Goal: Task Accomplishment & Management: Manage account settings

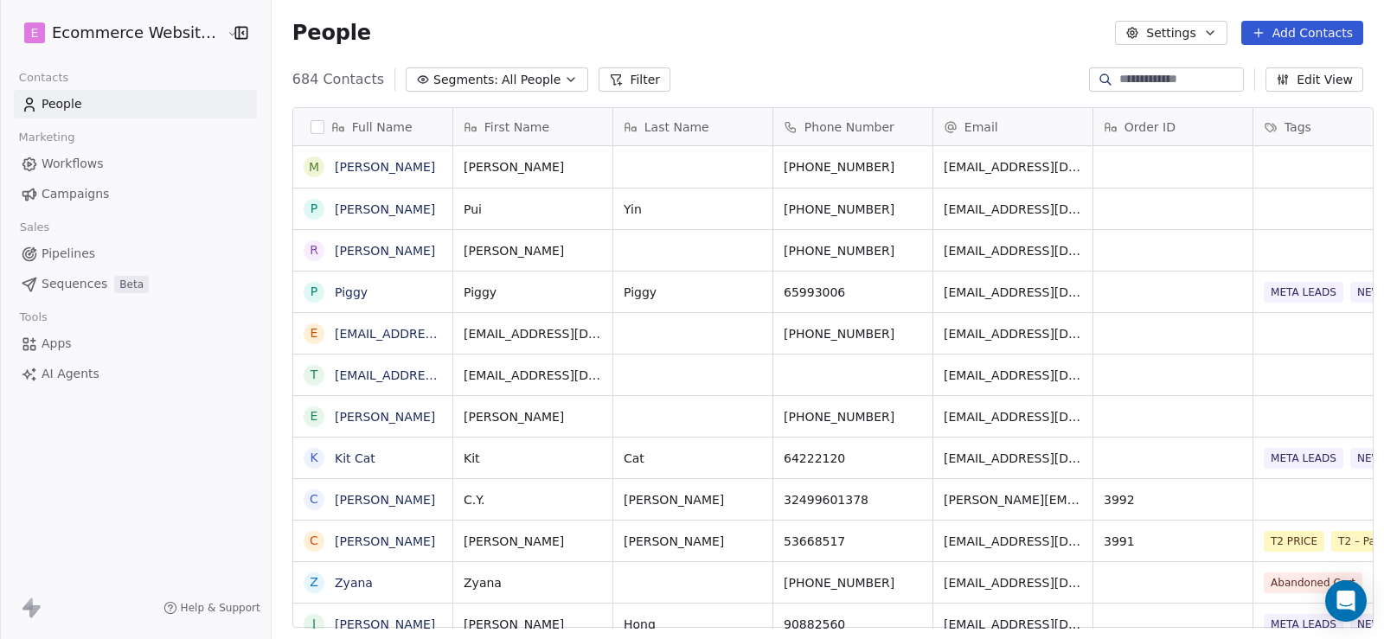
scroll to position [550, 1110]
click at [169, 32] on html "E Ecommerce Website Builder Contacts People Marketing Workflows Campaigns Sales…" at bounding box center [692, 319] width 1384 height 639
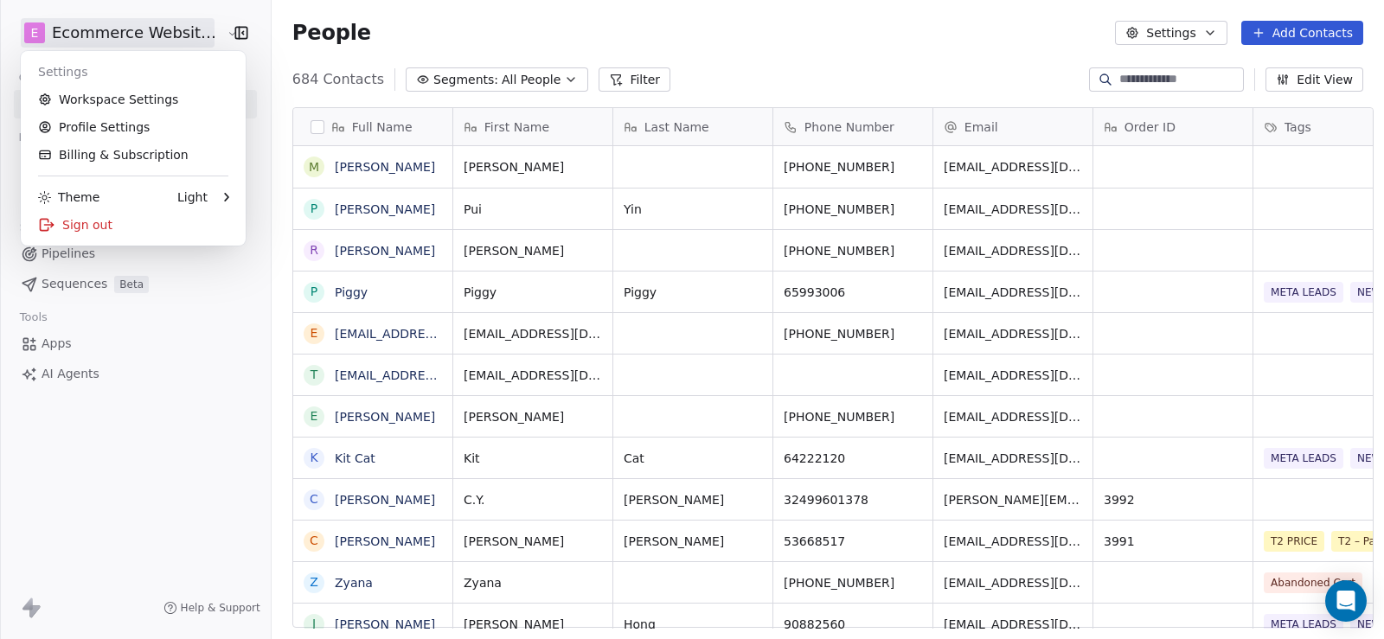
click at [100, 461] on html "E Ecommerce Website Builder Contacts People Marketing Workflows Campaigns Sales…" at bounding box center [692, 319] width 1384 height 639
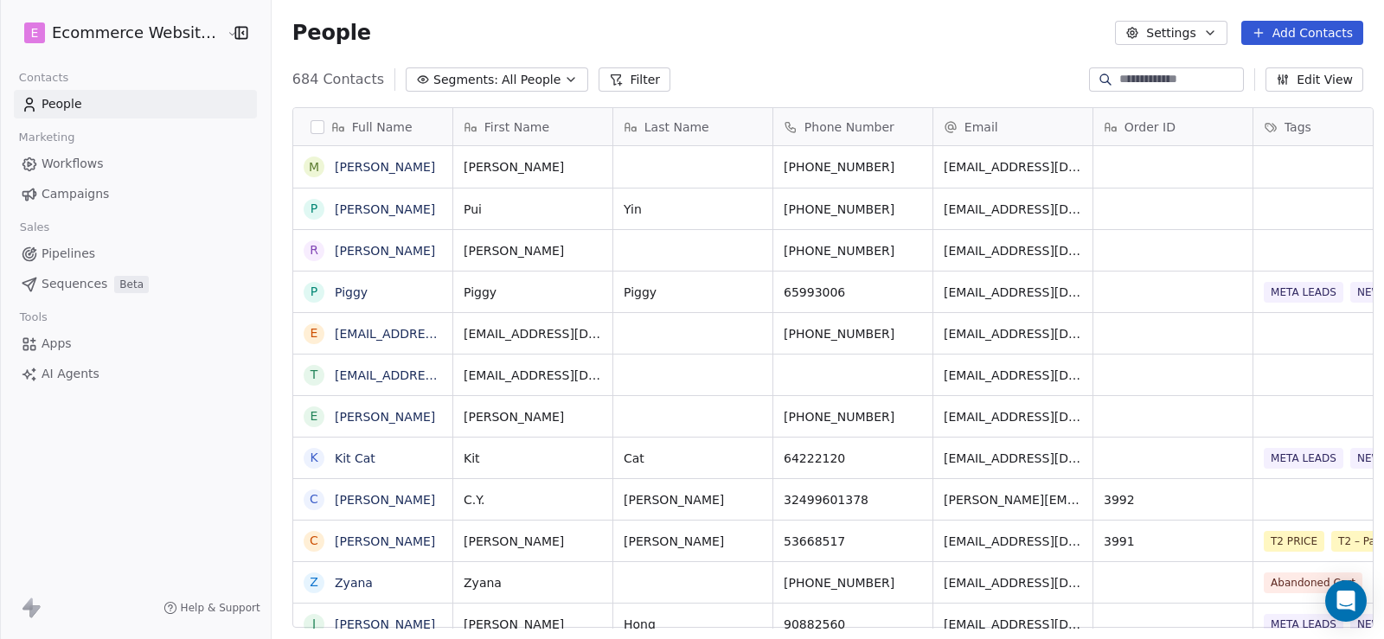
click at [112, 99] on link "People" at bounding box center [135, 104] width 243 height 29
click at [1127, 75] on input at bounding box center [1179, 79] width 121 height 17
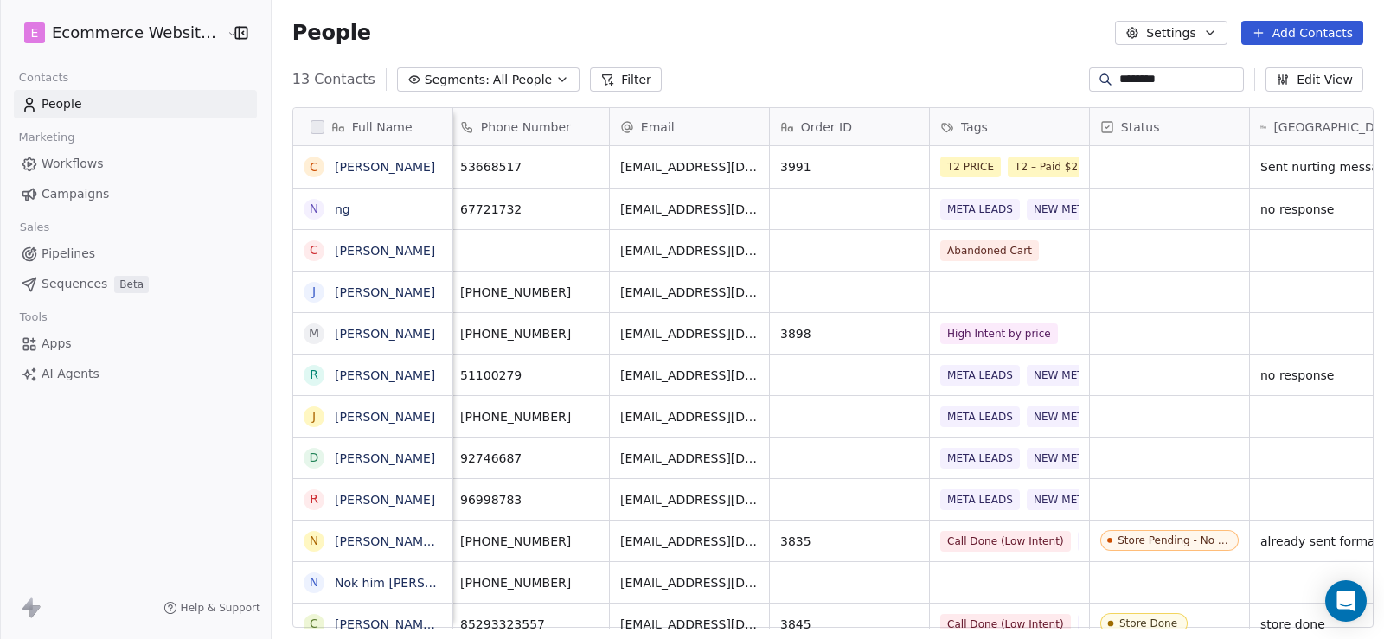
scroll to position [0, 0]
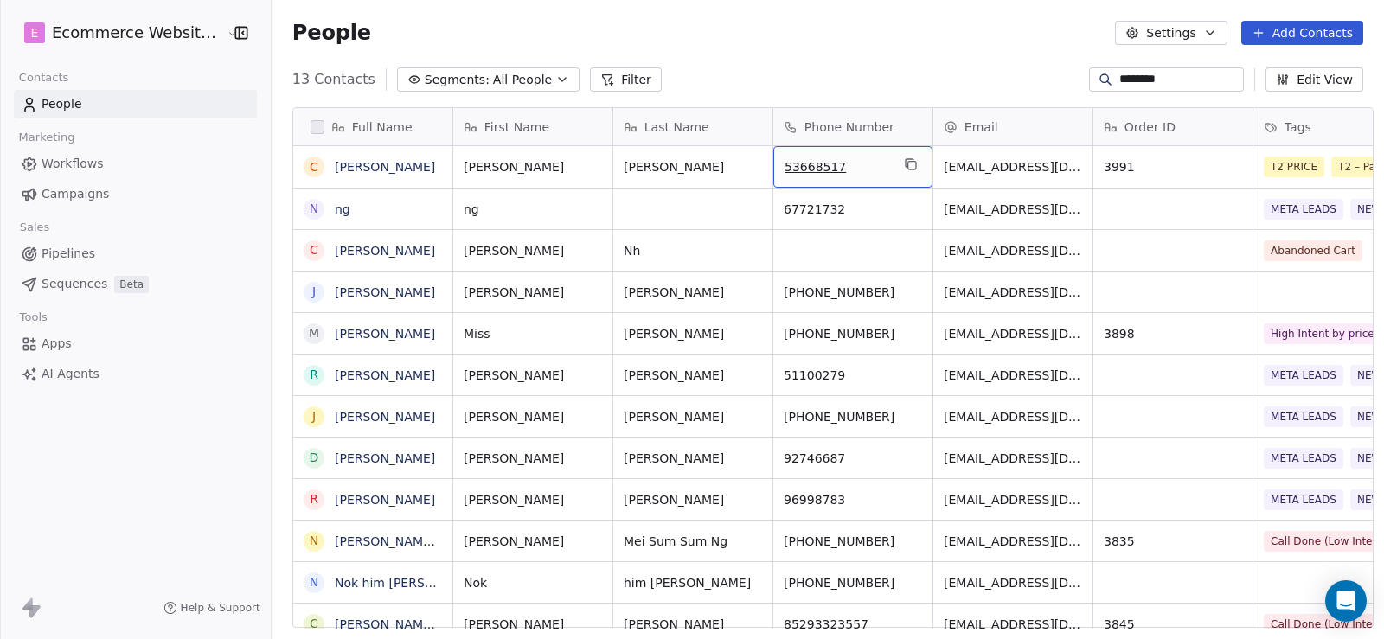
drag, startPoint x: 834, startPoint y: 163, endPoint x: 784, endPoint y: 166, distance: 50.2
click at [904, 163] on icon "grid" at bounding box center [911, 164] width 14 height 14
drag, startPoint x: 1147, startPoint y: 78, endPoint x: 1063, endPoint y: 79, distance: 83.9
click at [1063, 79] on div "13 Contacts Segments: All People Filter ******** Edit View" at bounding box center [828, 80] width 1112 height 28
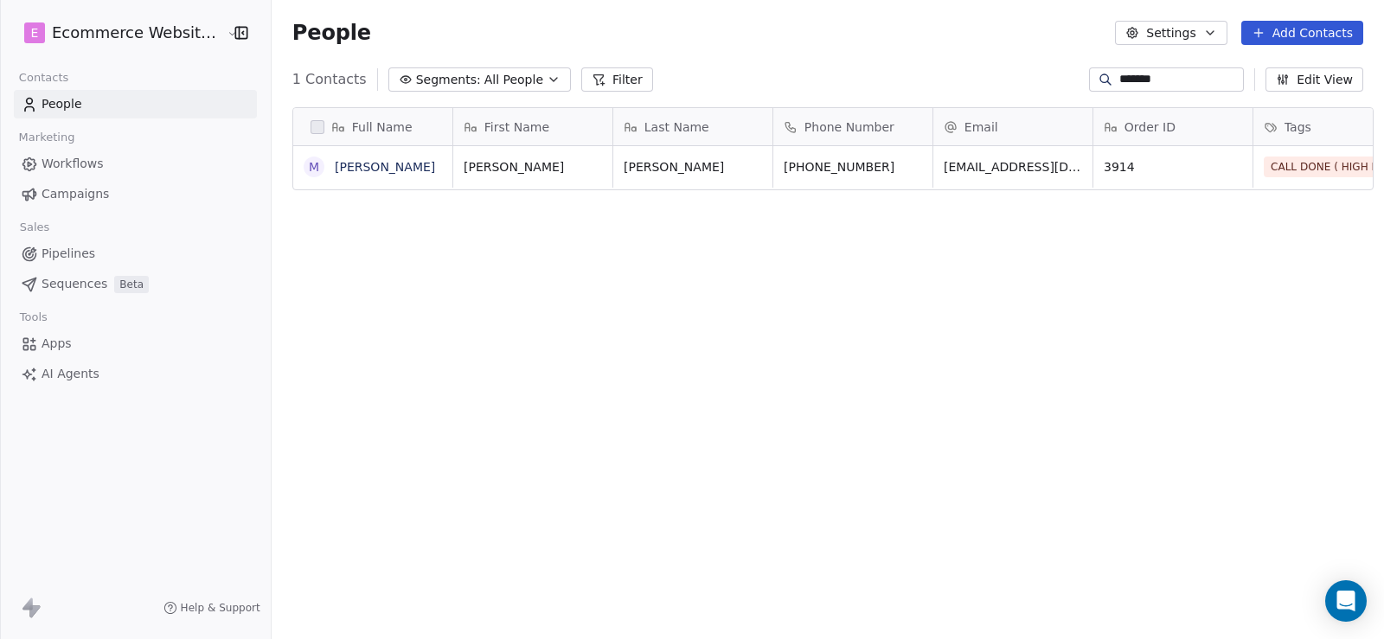
scroll to position [550, 1110]
drag, startPoint x: 873, startPoint y: 168, endPoint x: 813, endPoint y: 167, distance: 60.5
click at [909, 167] on icon "grid" at bounding box center [916, 164] width 14 height 14
drag, startPoint x: 1167, startPoint y: 84, endPoint x: 1088, endPoint y: 82, distance: 79.6
click at [1089, 82] on div "*******" at bounding box center [1166, 79] width 155 height 24
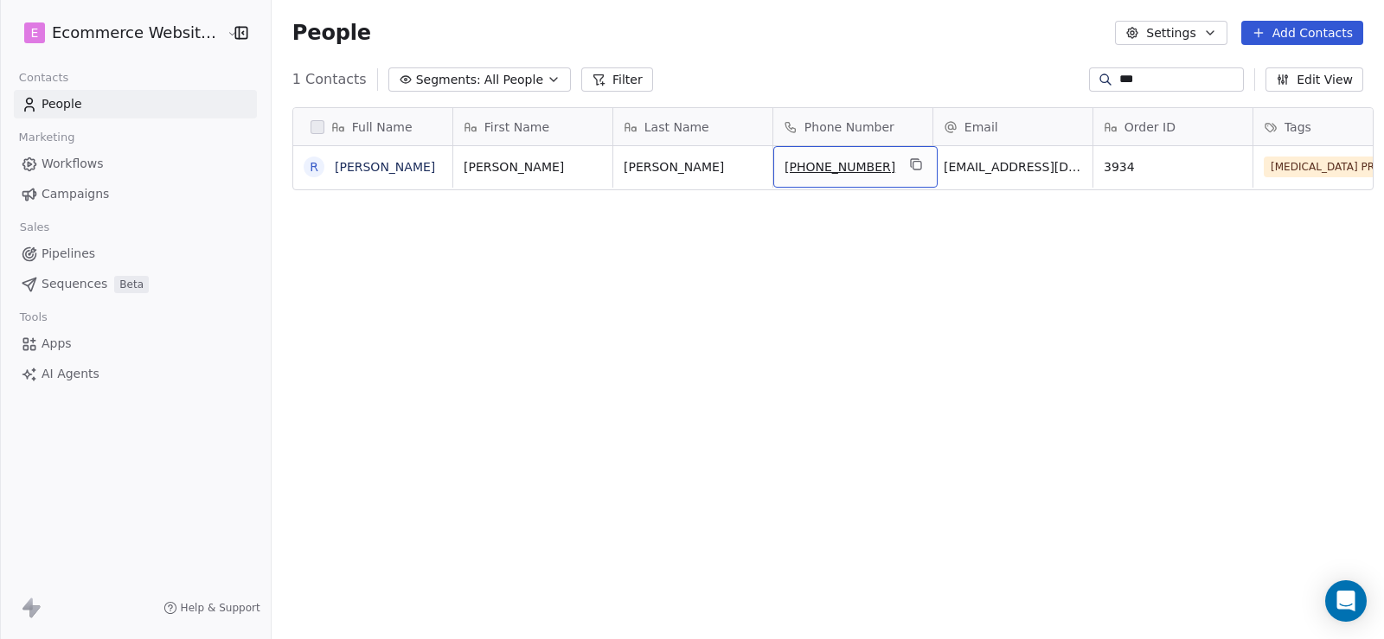
drag, startPoint x: 863, startPoint y: 166, endPoint x: 796, endPoint y: 163, distance: 66.7
click at [907, 170] on button "grid" at bounding box center [915, 164] width 21 height 21
click at [1149, 88] on div "***" at bounding box center [1166, 79] width 155 height 24
drag, startPoint x: 1145, startPoint y: 86, endPoint x: 1081, endPoint y: 86, distance: 64.0
click at [1089, 86] on div "***" at bounding box center [1166, 79] width 155 height 24
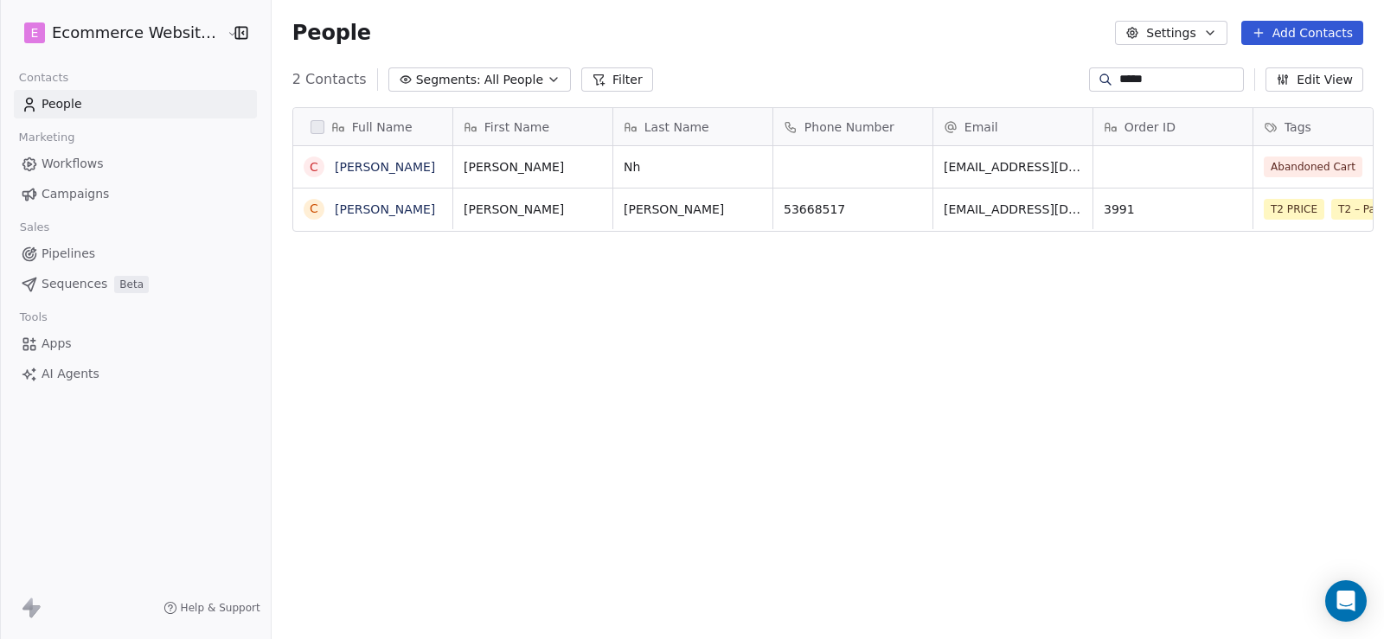
type input "*****"
click at [900, 206] on button "grid" at bounding box center [910, 206] width 21 height 21
click at [153, 29] on html "E Ecommerce Website Builder Contacts People Marketing Workflows Campaigns Sales…" at bounding box center [692, 319] width 1384 height 639
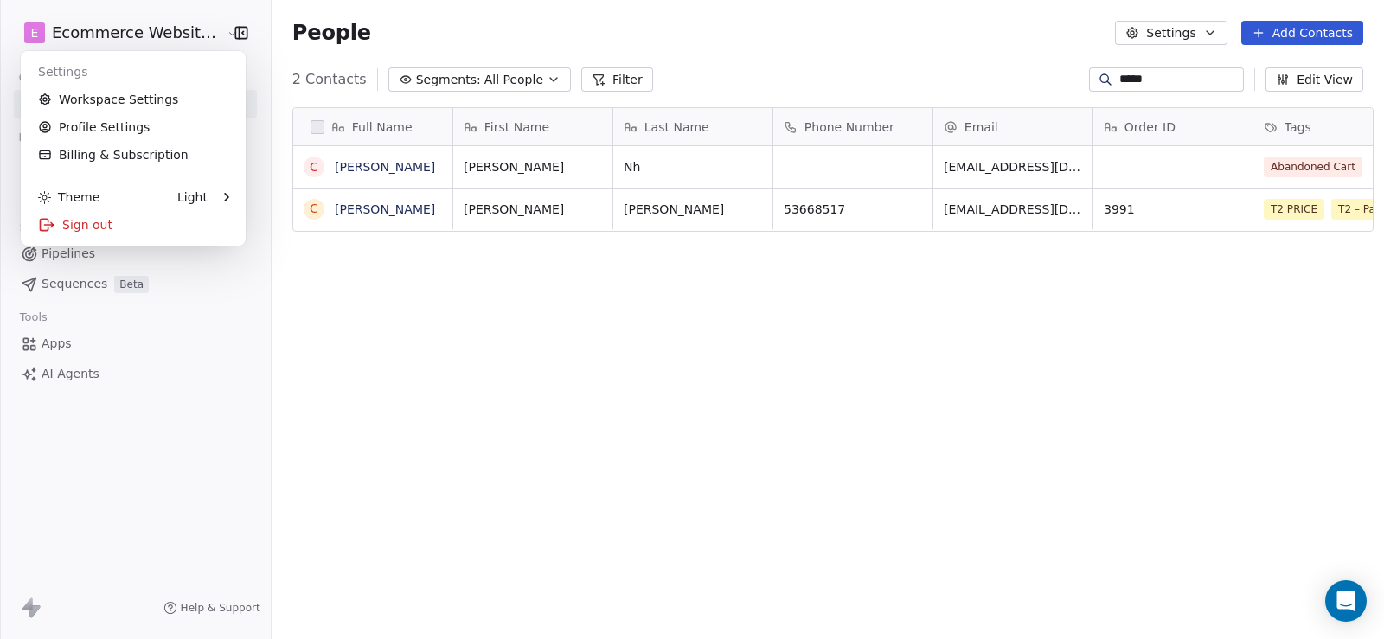
click at [353, 342] on html "E Ecommerce Website Builder Contacts People Marketing Workflows Campaigns Sales…" at bounding box center [692, 319] width 1384 height 639
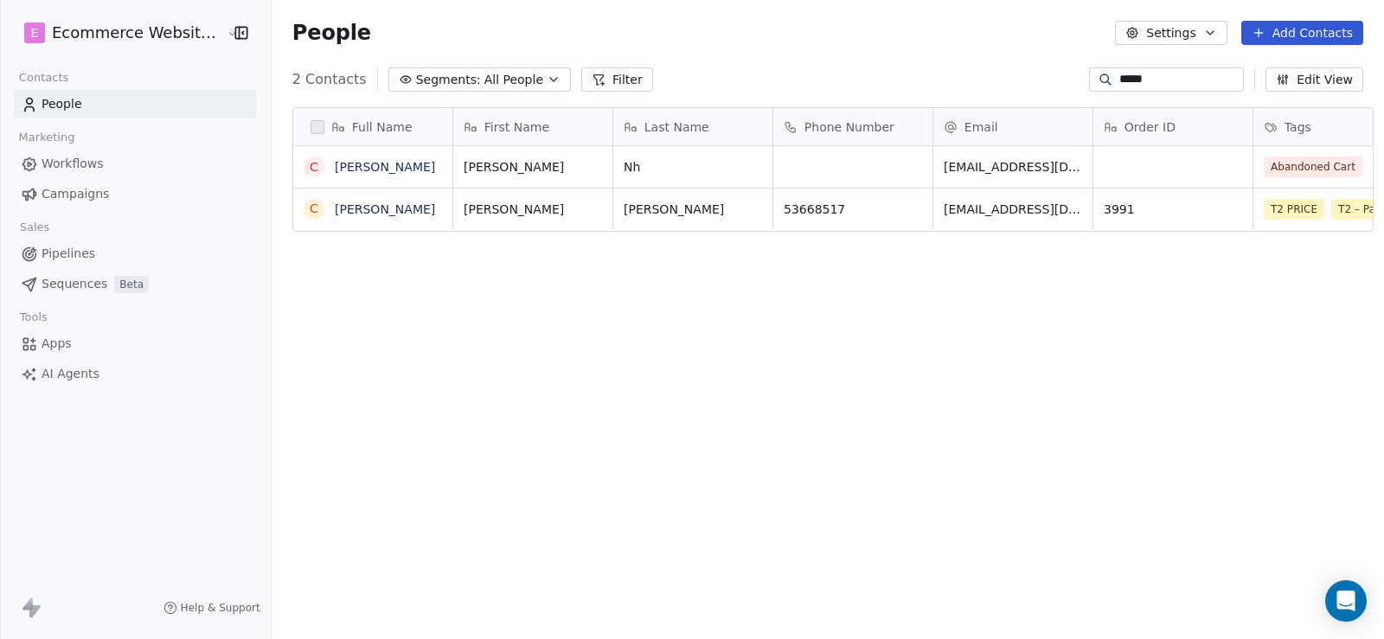
click at [99, 259] on link "Pipelines" at bounding box center [135, 254] width 243 height 29
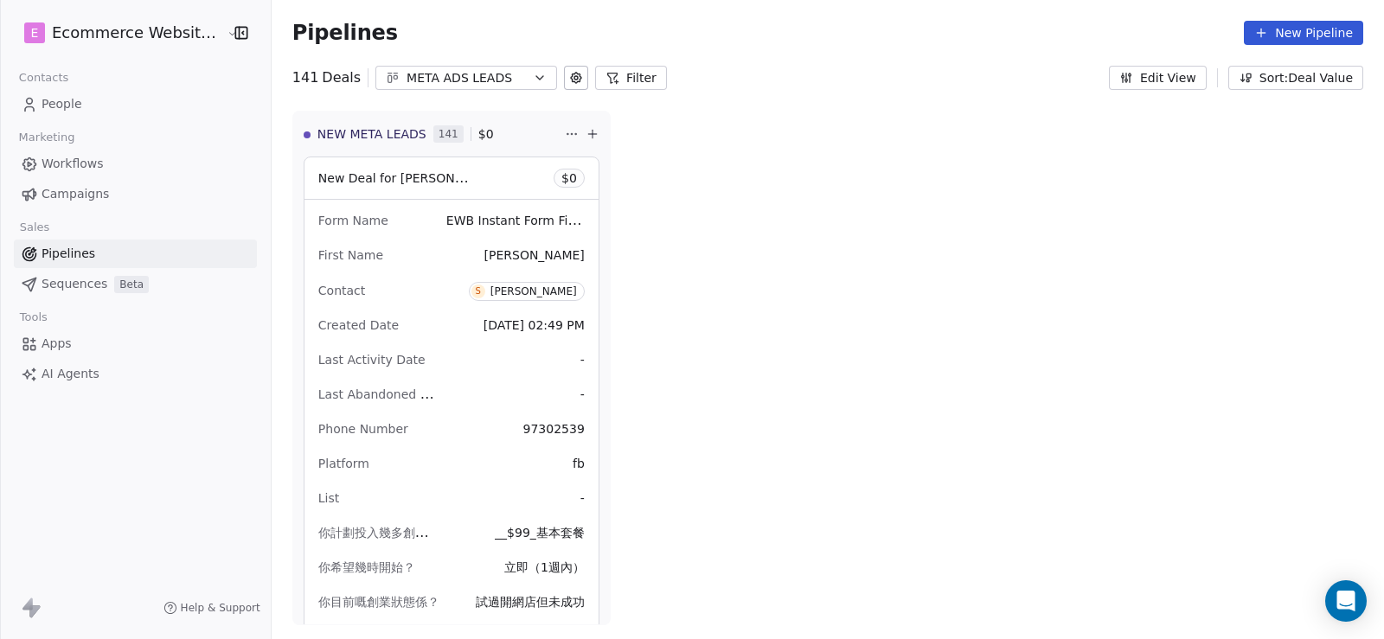
click at [488, 80] on div "META ADS LEADS" at bounding box center [465, 78] width 119 height 18
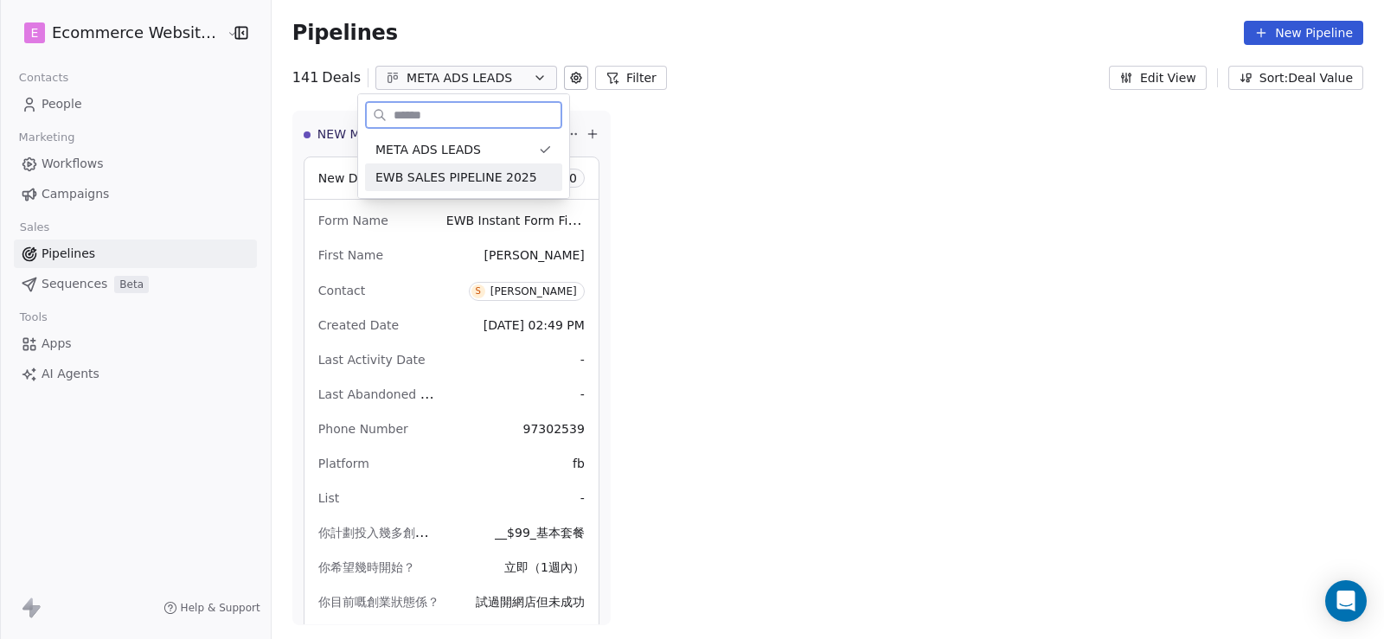
click at [453, 175] on span "EWB SALES PIPELINE 2025" at bounding box center [456, 178] width 162 height 18
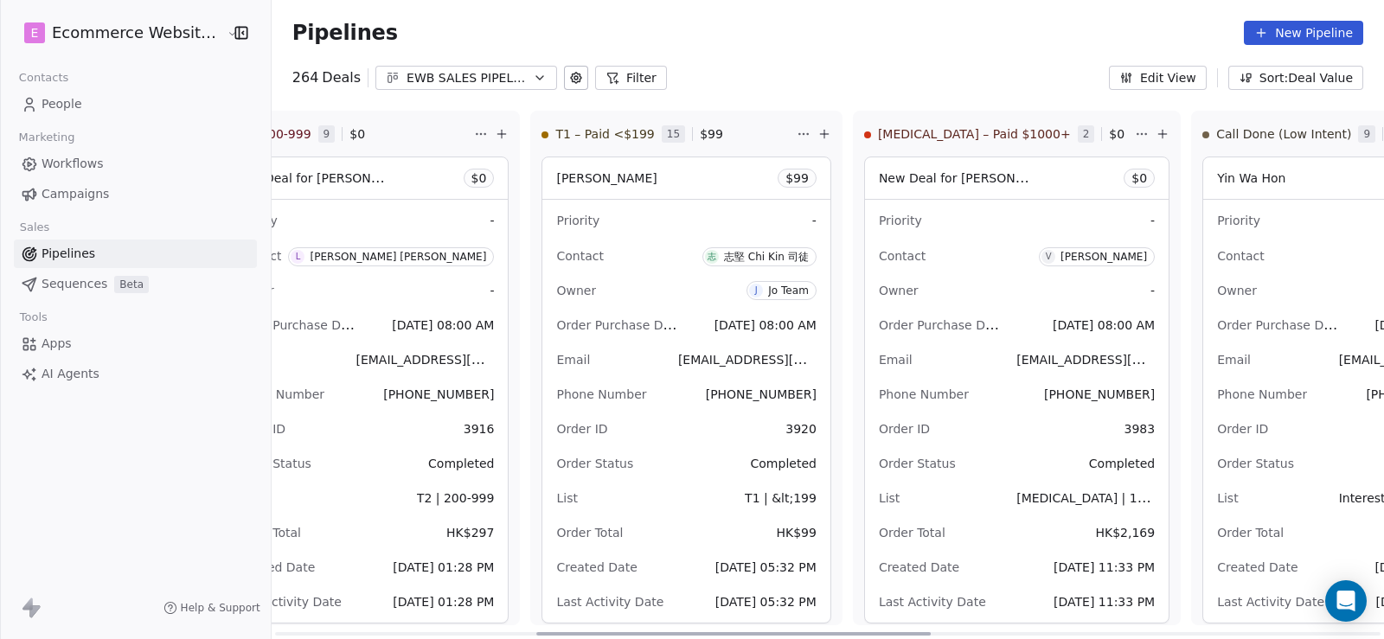
scroll to position [0, 763]
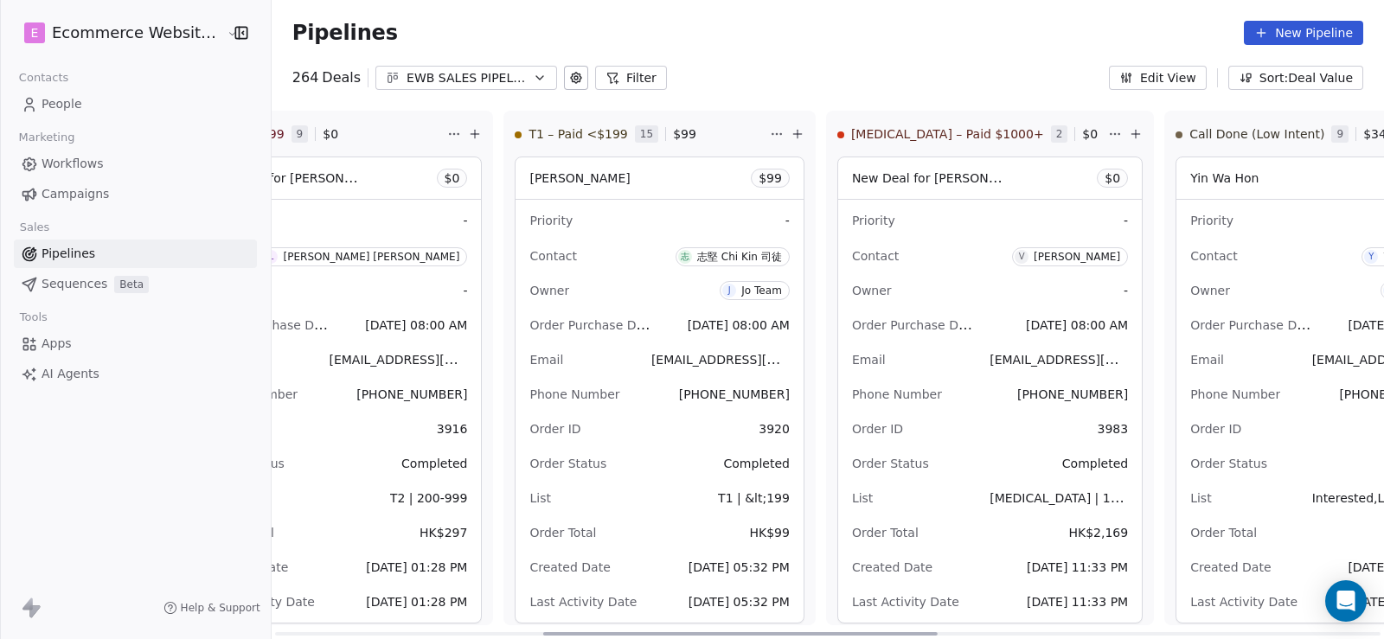
drag, startPoint x: 554, startPoint y: 632, endPoint x: 822, endPoint y: 586, distance: 272.0
click at [822, 632] on div at bounding box center [740, 633] width 394 height 3
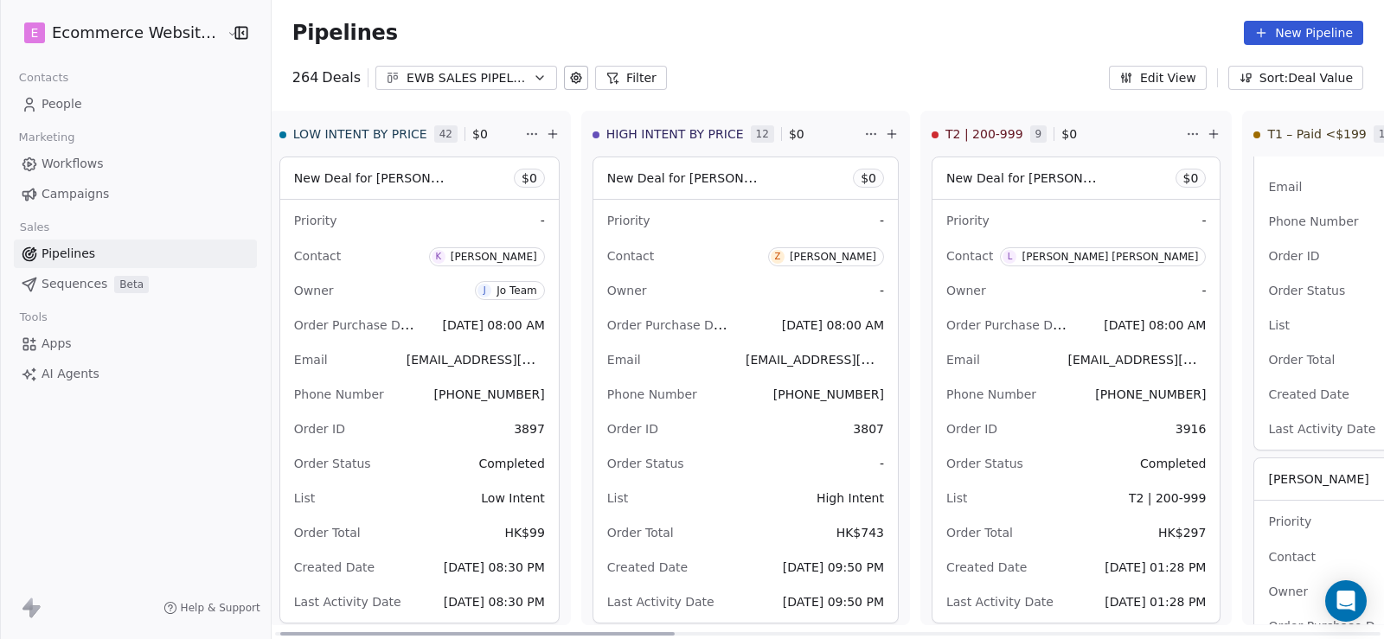
scroll to position [0, 10]
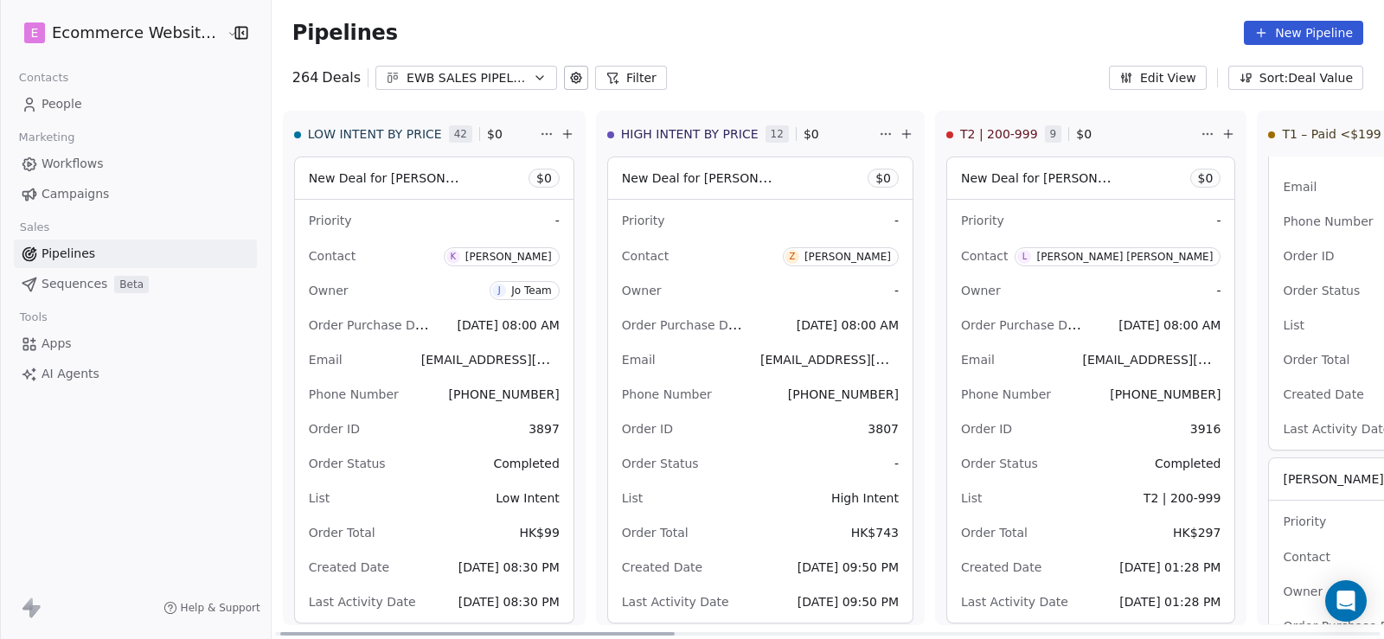
drag, startPoint x: 656, startPoint y: 634, endPoint x: 539, endPoint y: 480, distance: 193.7
click at [392, 632] on div at bounding box center [477, 633] width 394 height 3
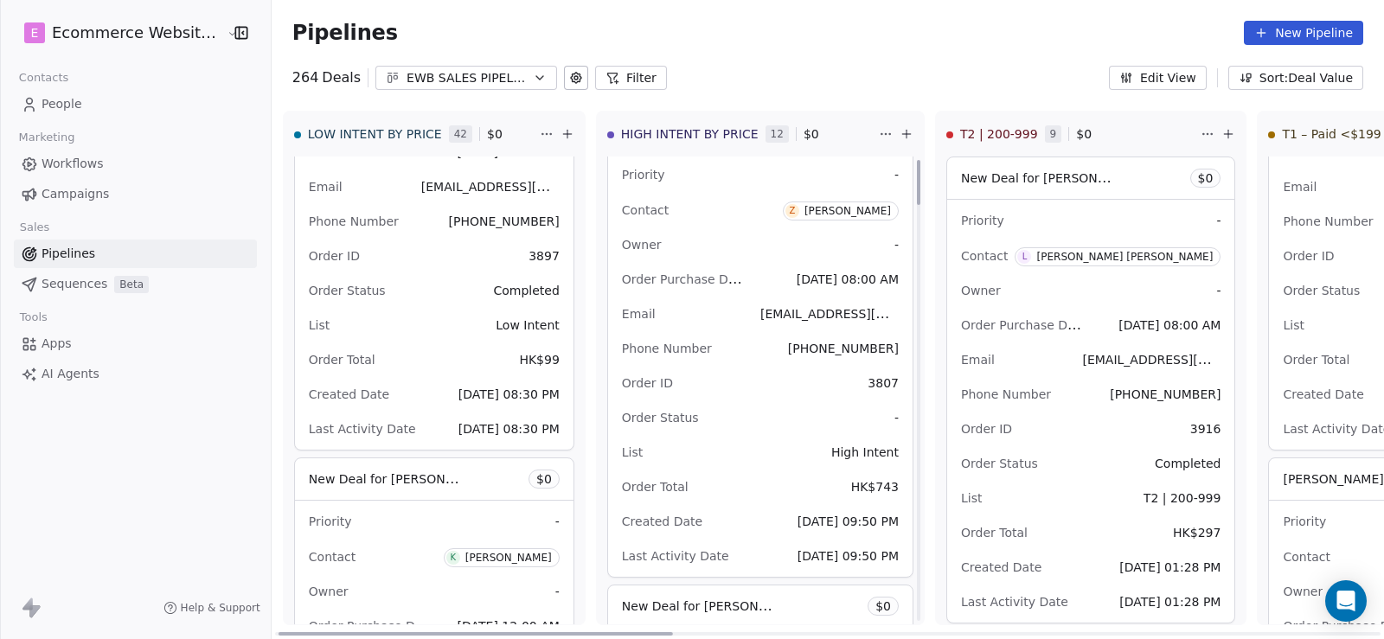
scroll to position [0, 0]
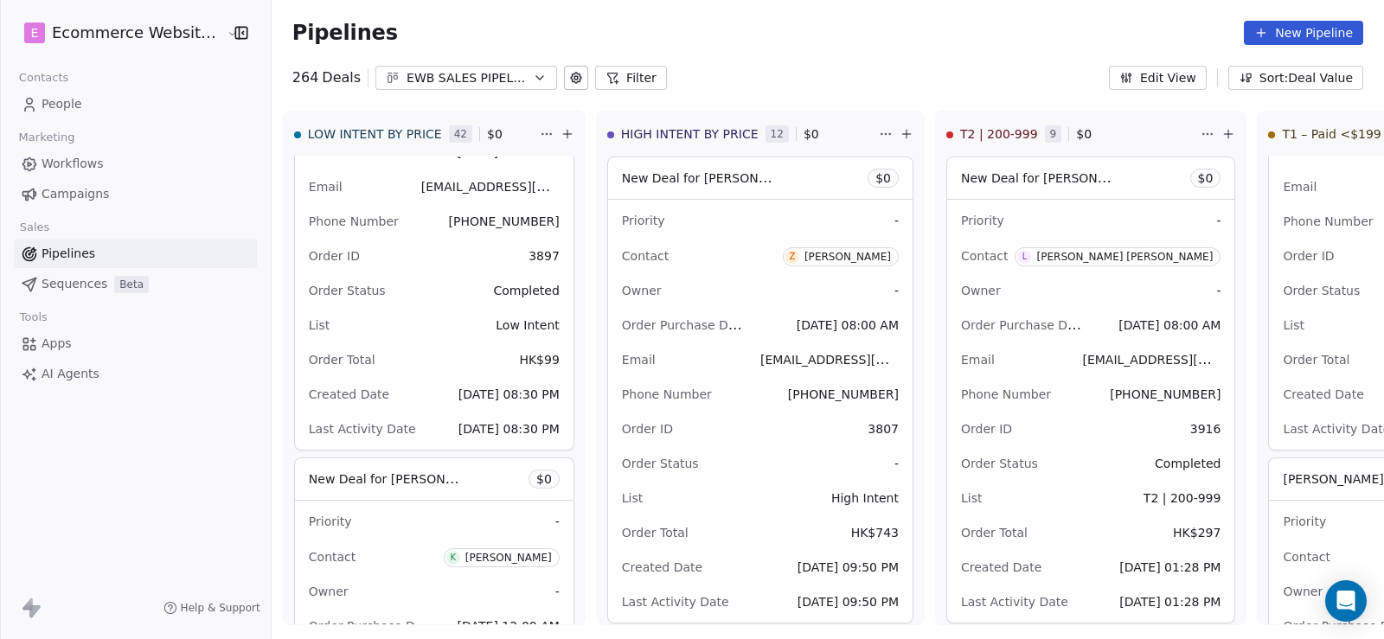
click at [67, 107] on span "People" at bounding box center [62, 104] width 41 height 18
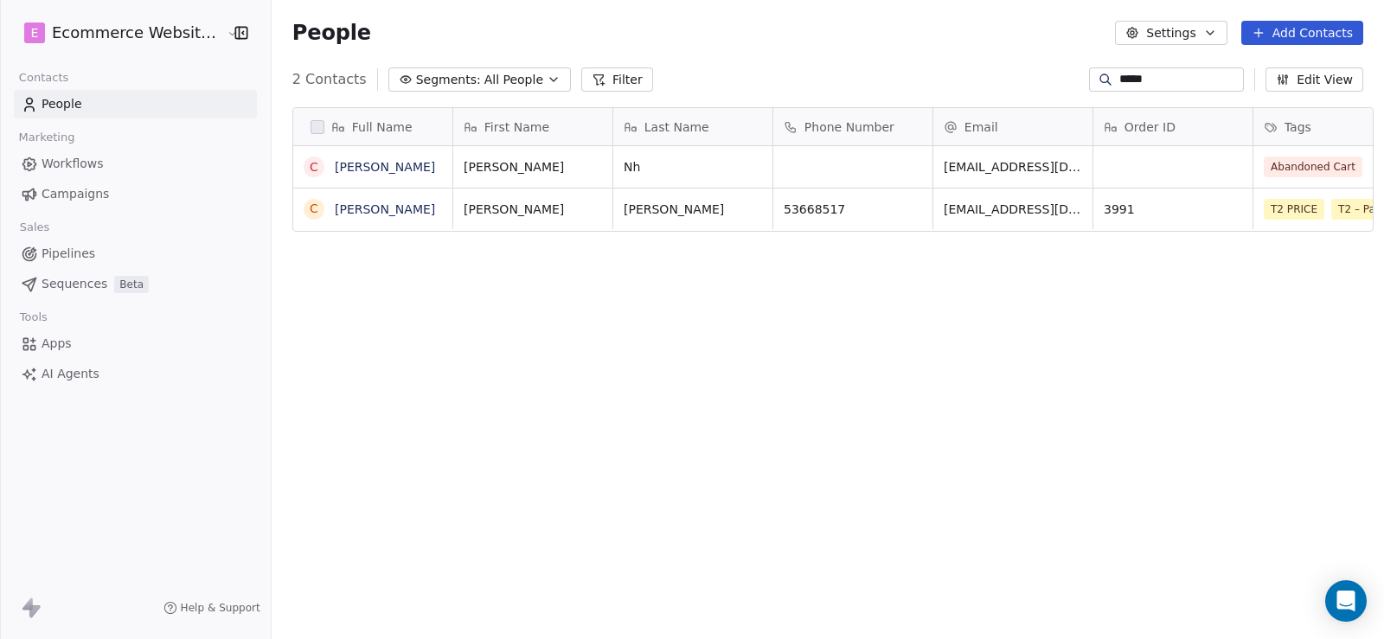
scroll to position [550, 1110]
click at [93, 252] on link "Pipelines" at bounding box center [135, 254] width 243 height 29
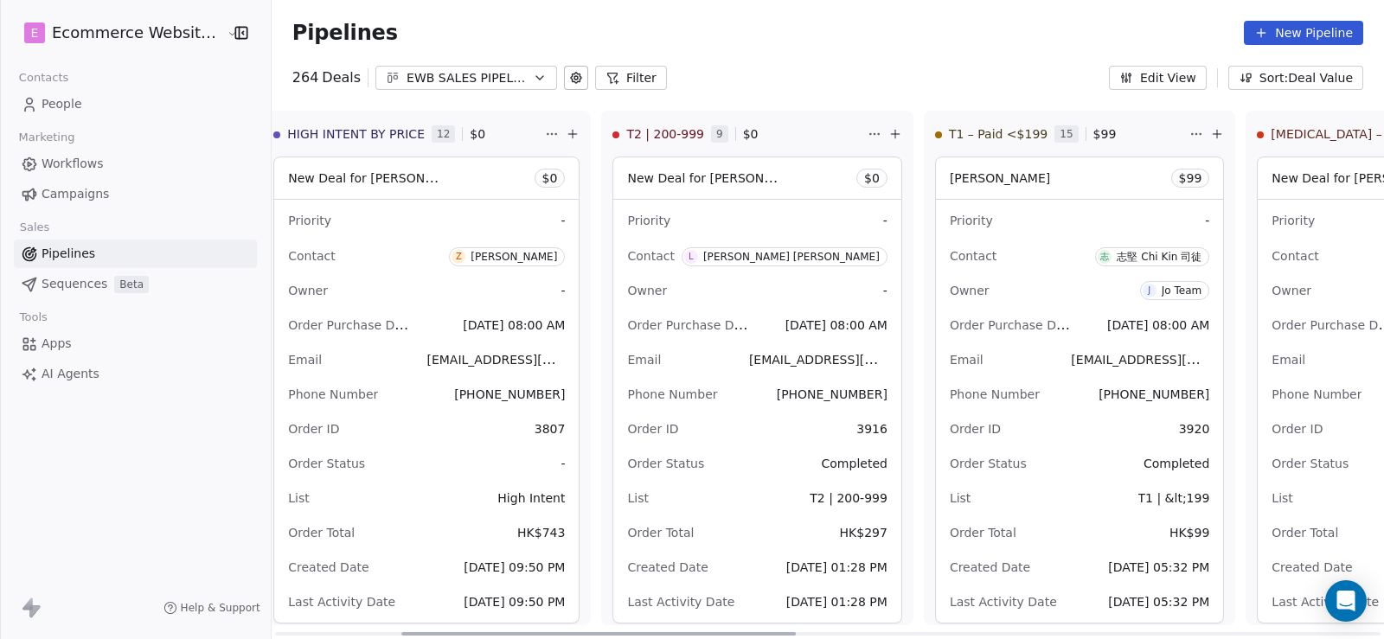
scroll to position [0, 360]
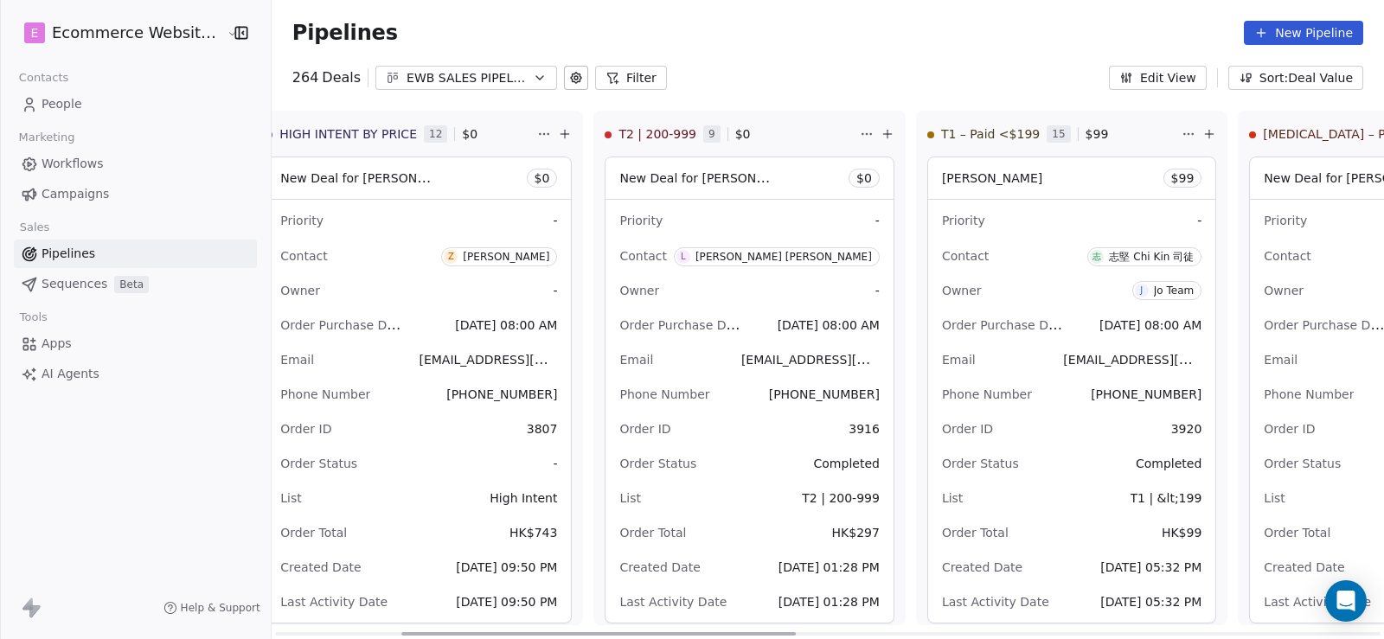
drag, startPoint x: 585, startPoint y: 632, endPoint x: 711, endPoint y: 631, distance: 126.3
click at [711, 632] on div at bounding box center [598, 633] width 394 height 3
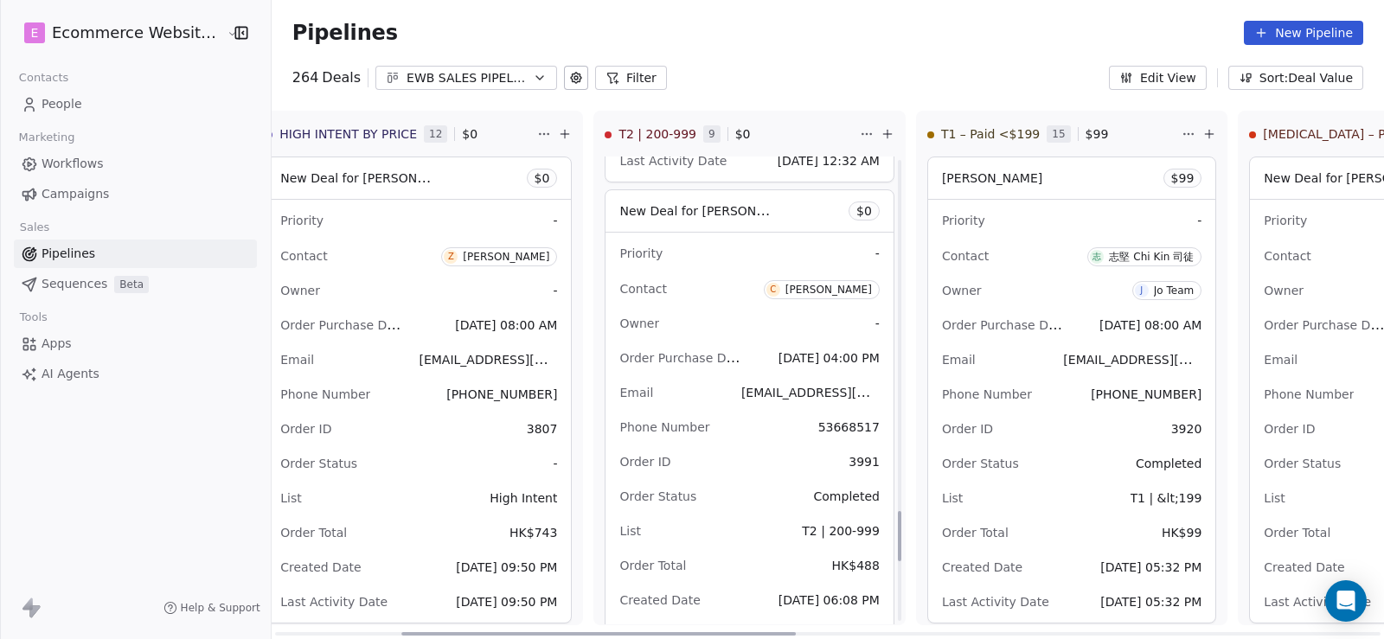
scroll to position [3286, 0]
click at [747, 207] on div "New Deal for [PERSON_NAME] $ 0" at bounding box center [748, 210] width 287 height 42
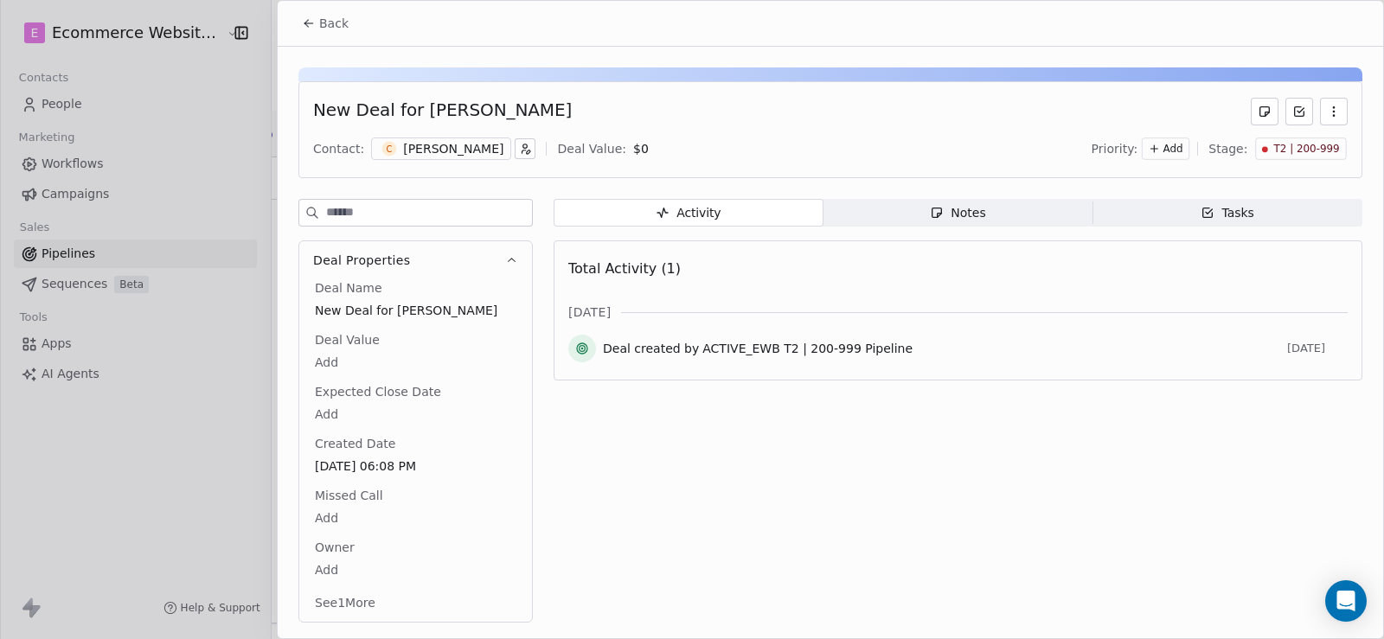
click at [933, 210] on icon "button" at bounding box center [937, 213] width 10 height 10
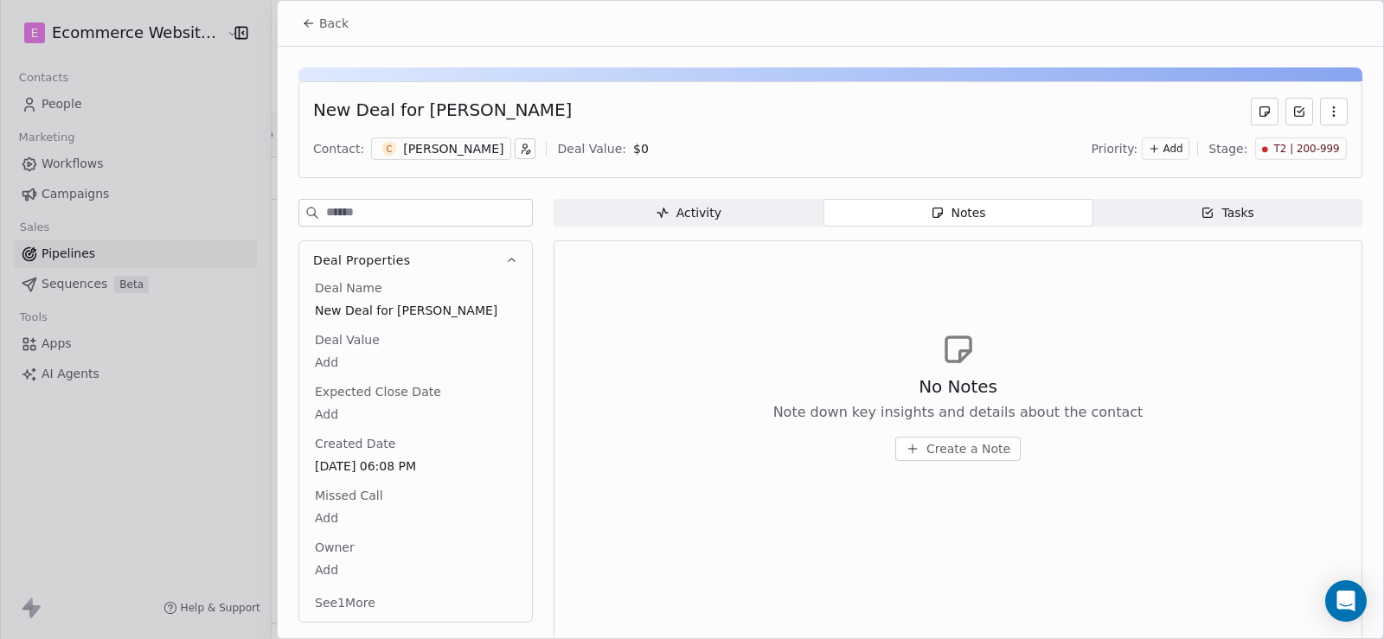
click at [1184, 216] on span "Tasks Tasks" at bounding box center [1227, 213] width 270 height 28
click at [130, 452] on div at bounding box center [692, 319] width 1384 height 639
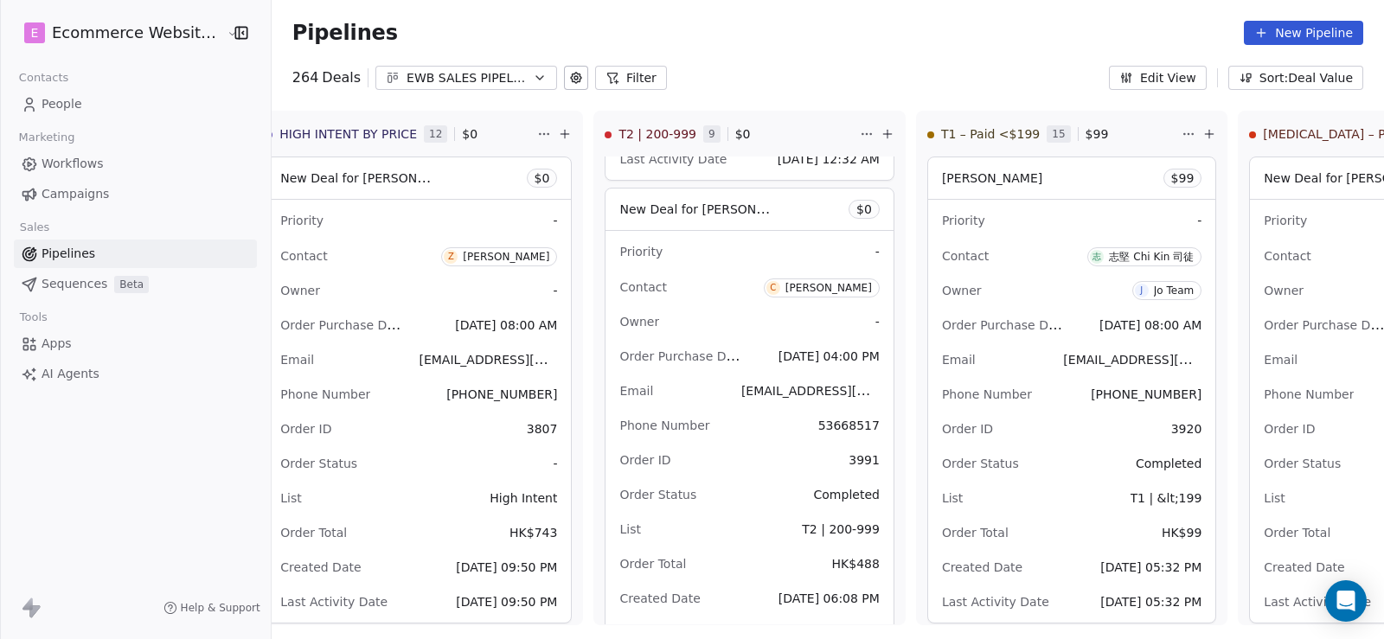
click at [141, 111] on link "People" at bounding box center [135, 104] width 243 height 29
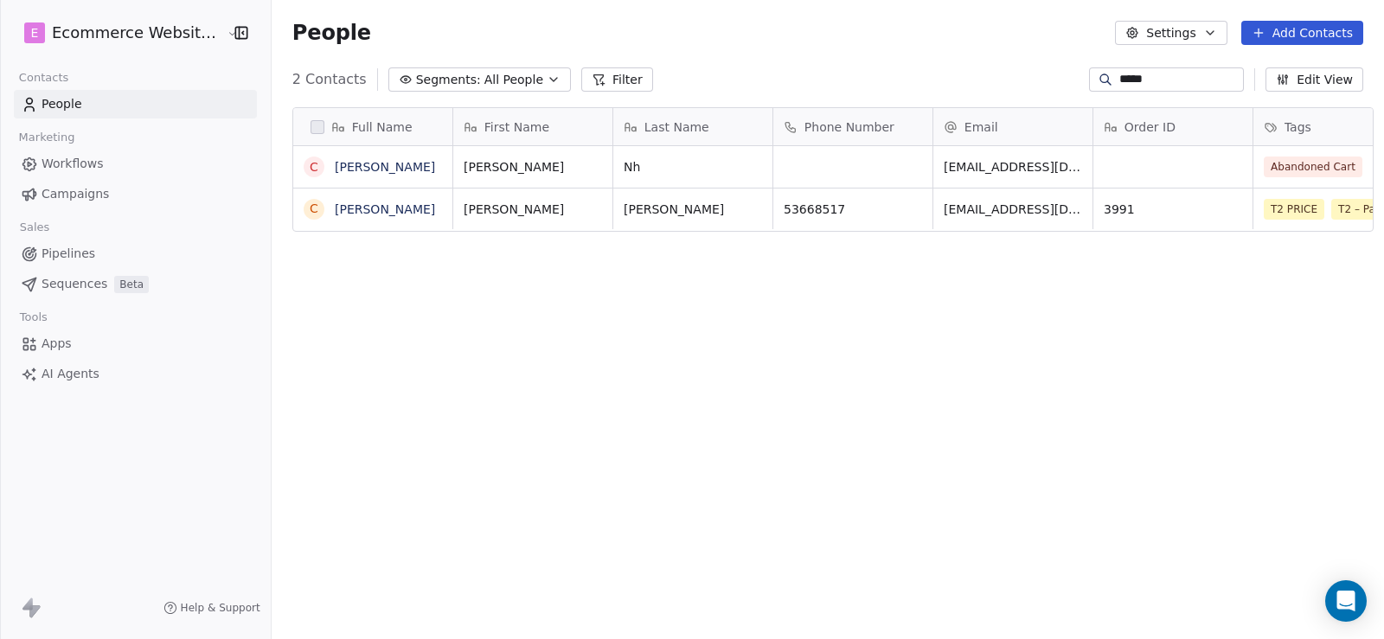
scroll to position [550, 1110]
drag, startPoint x: 1139, startPoint y: 76, endPoint x: 1072, endPoint y: 75, distance: 66.6
click at [1089, 77] on div "*****" at bounding box center [1166, 79] width 155 height 24
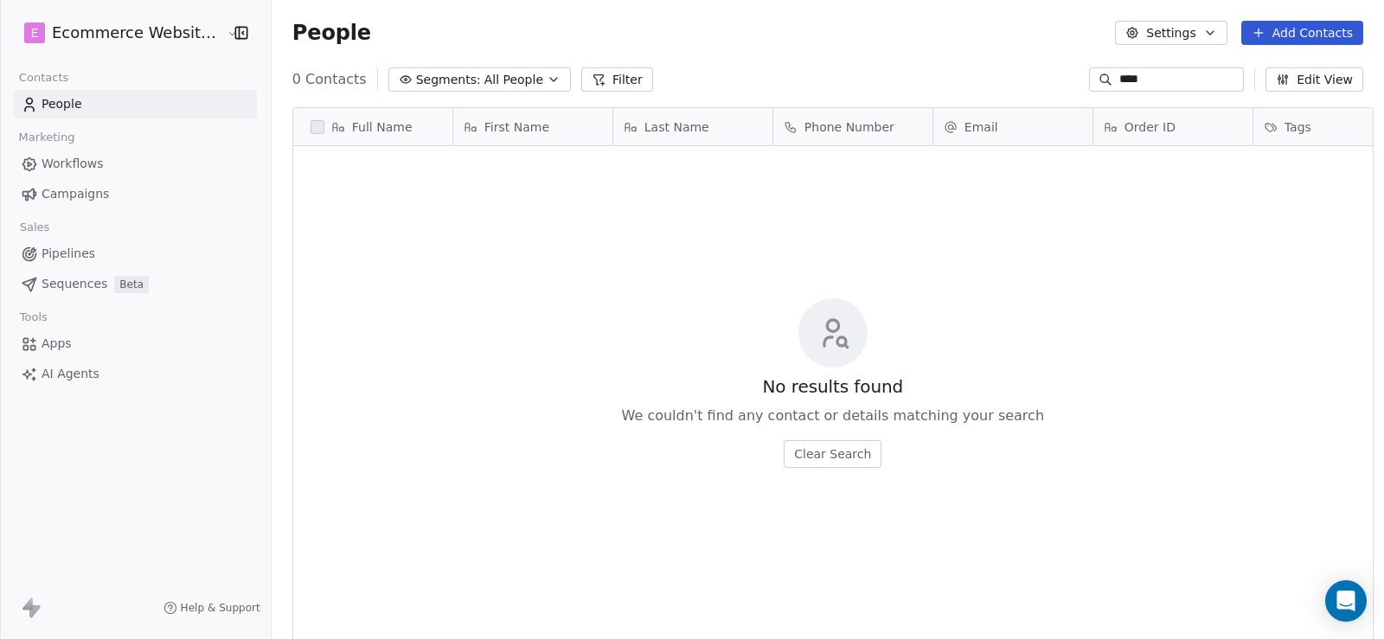
click at [432, 76] on span "Segments:" at bounding box center [448, 80] width 65 height 18
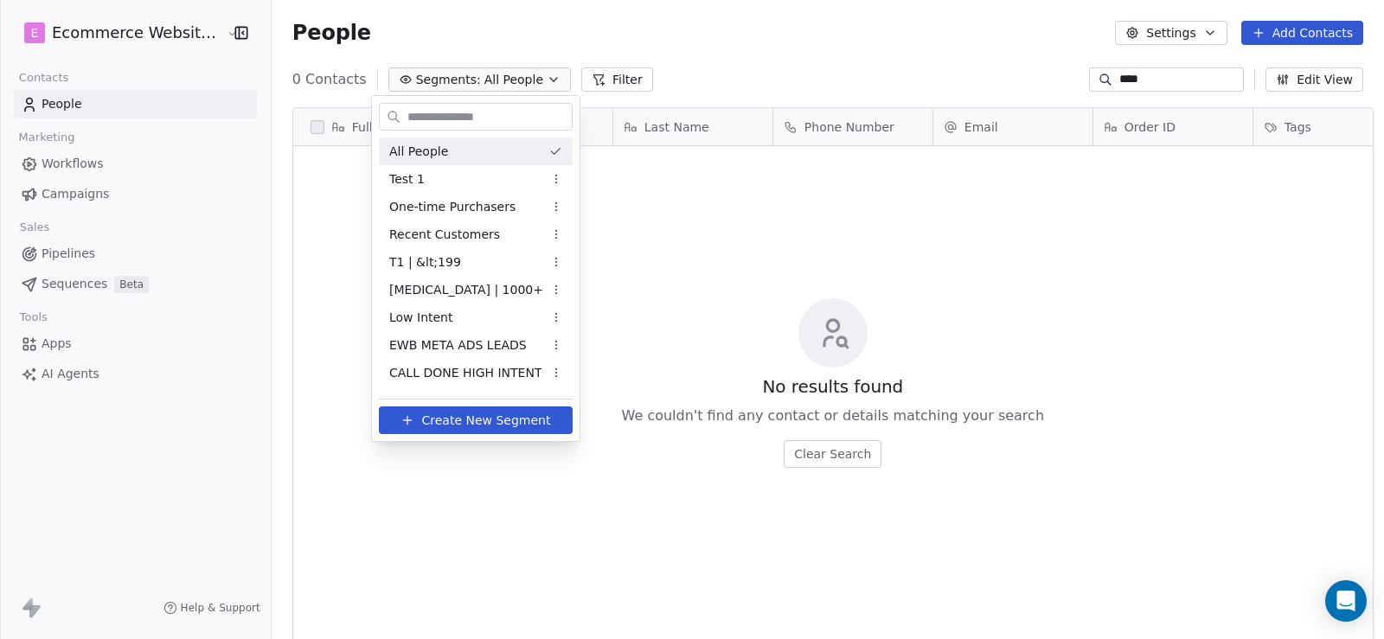
click at [438, 147] on span "All People" at bounding box center [418, 152] width 59 height 18
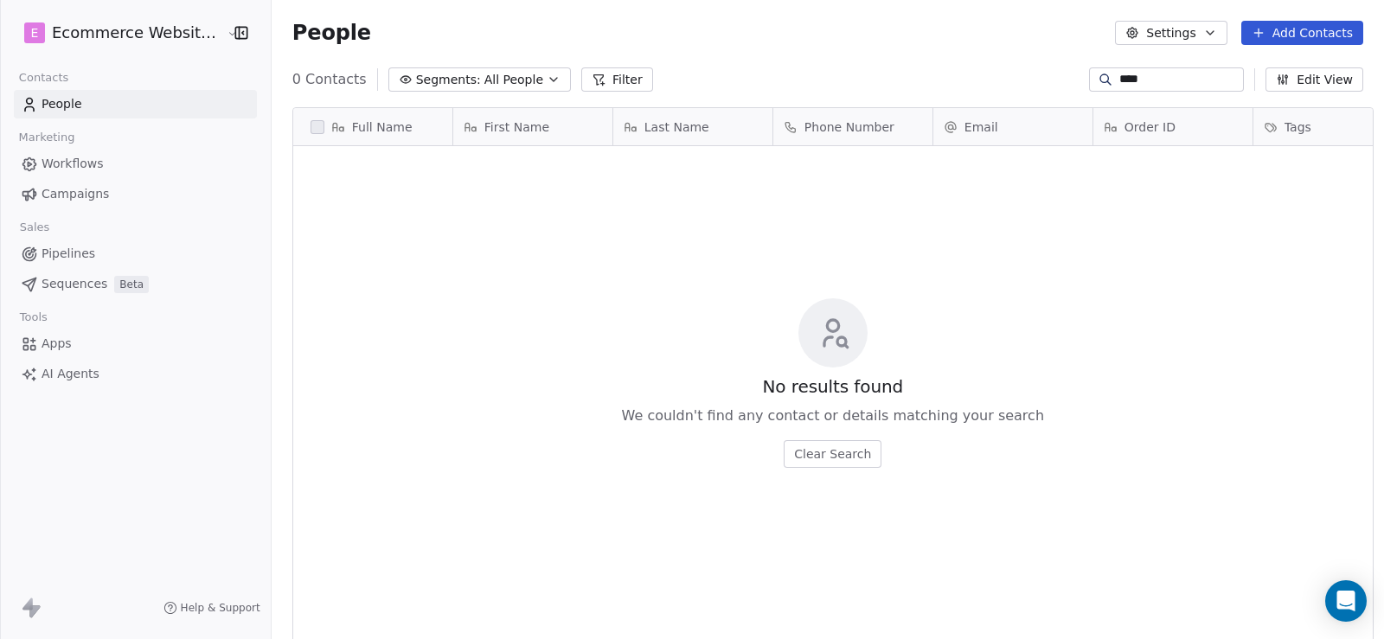
click at [124, 23] on html "E Ecommerce Website Builder Contacts People Marketing Workflows Campaigns Sales…" at bounding box center [692, 319] width 1384 height 639
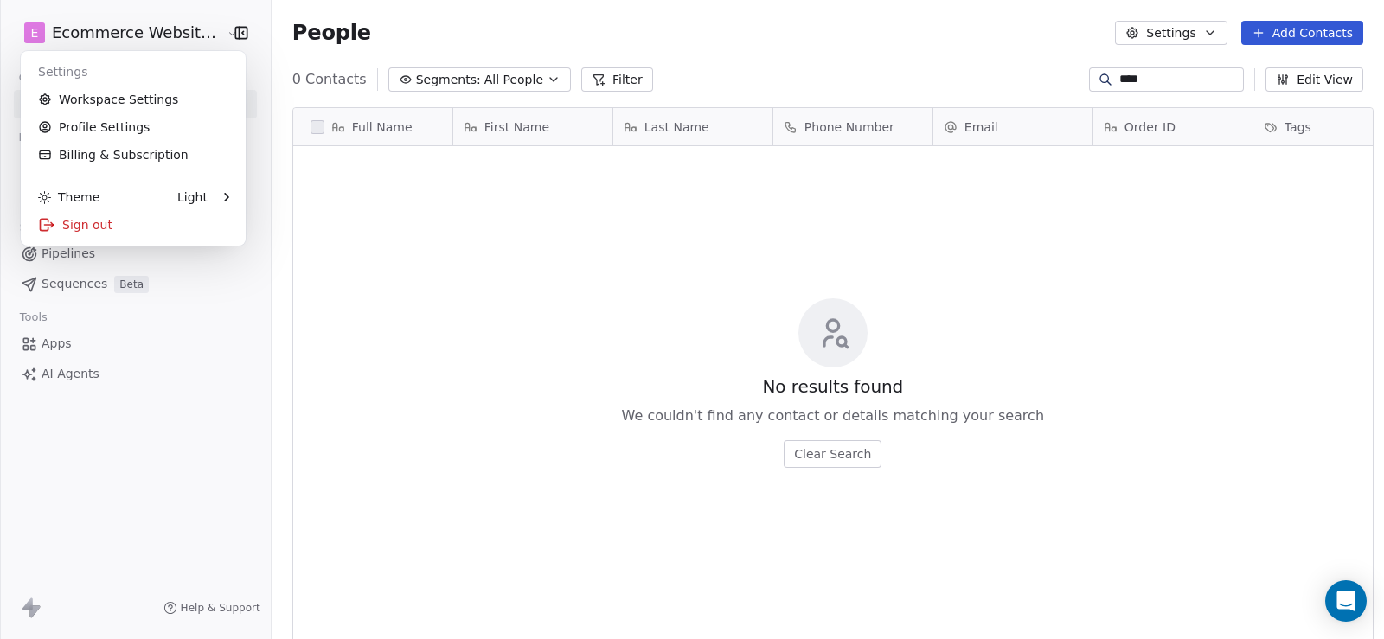
click at [124, 23] on html "E Ecommerce Website Builder Contacts People Marketing Workflows Campaigns Sales…" at bounding box center [692, 319] width 1384 height 639
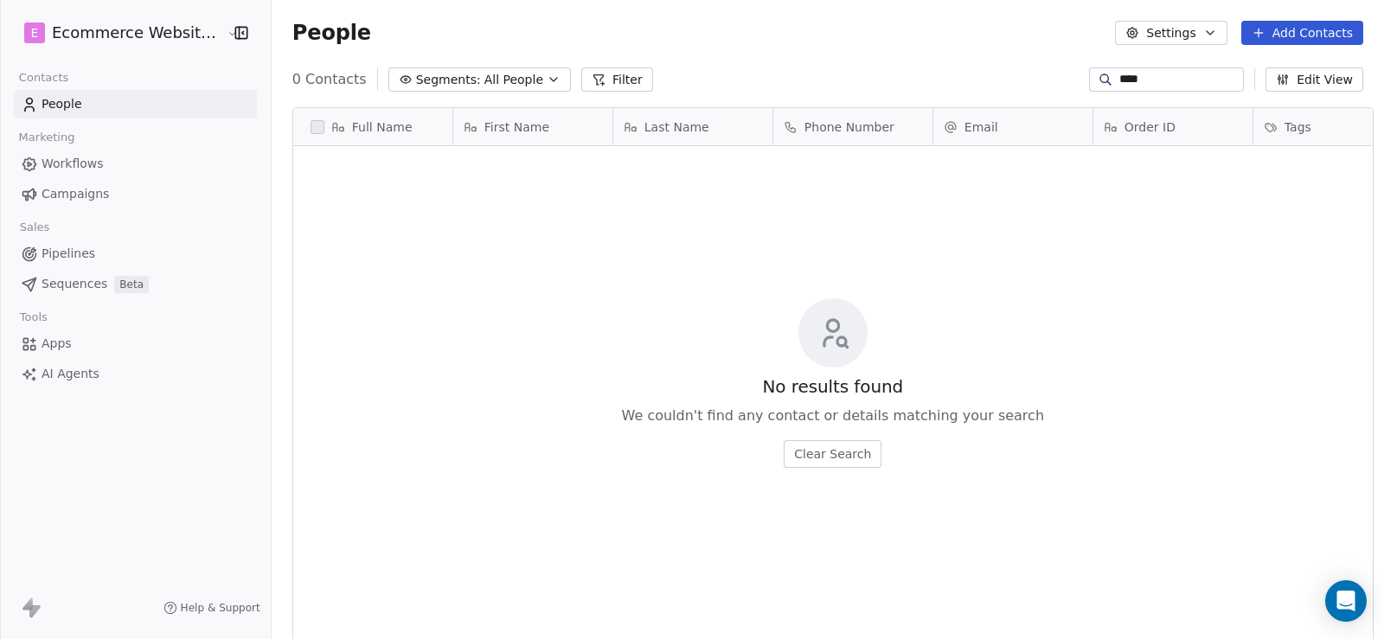
click at [1146, 80] on input "****" at bounding box center [1179, 79] width 121 height 17
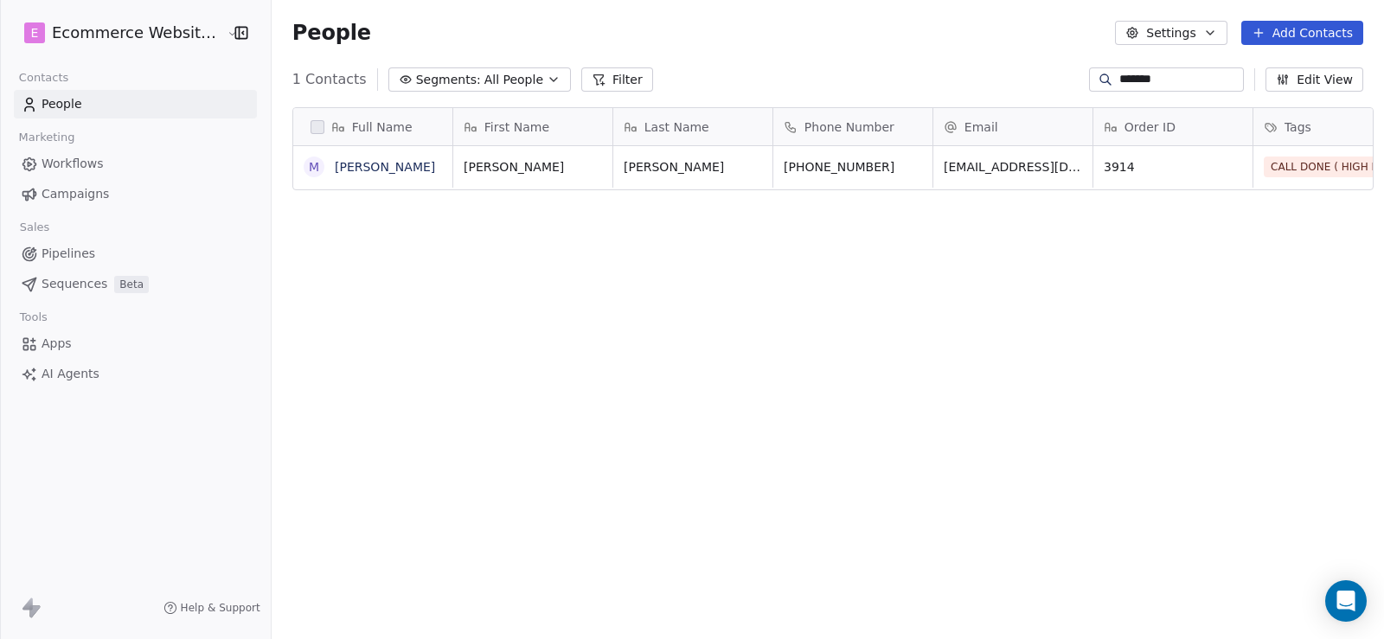
type input "*******"
click at [62, 251] on span "Pipelines" at bounding box center [69, 254] width 54 height 18
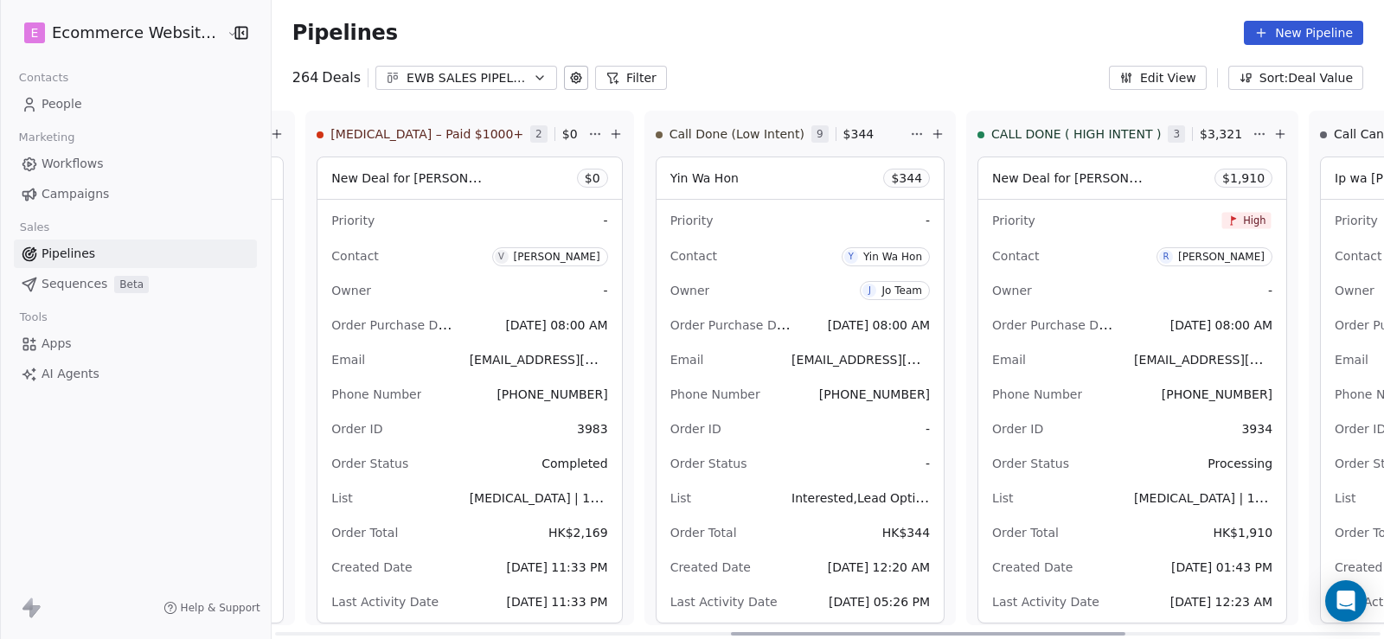
scroll to position [0, 1307]
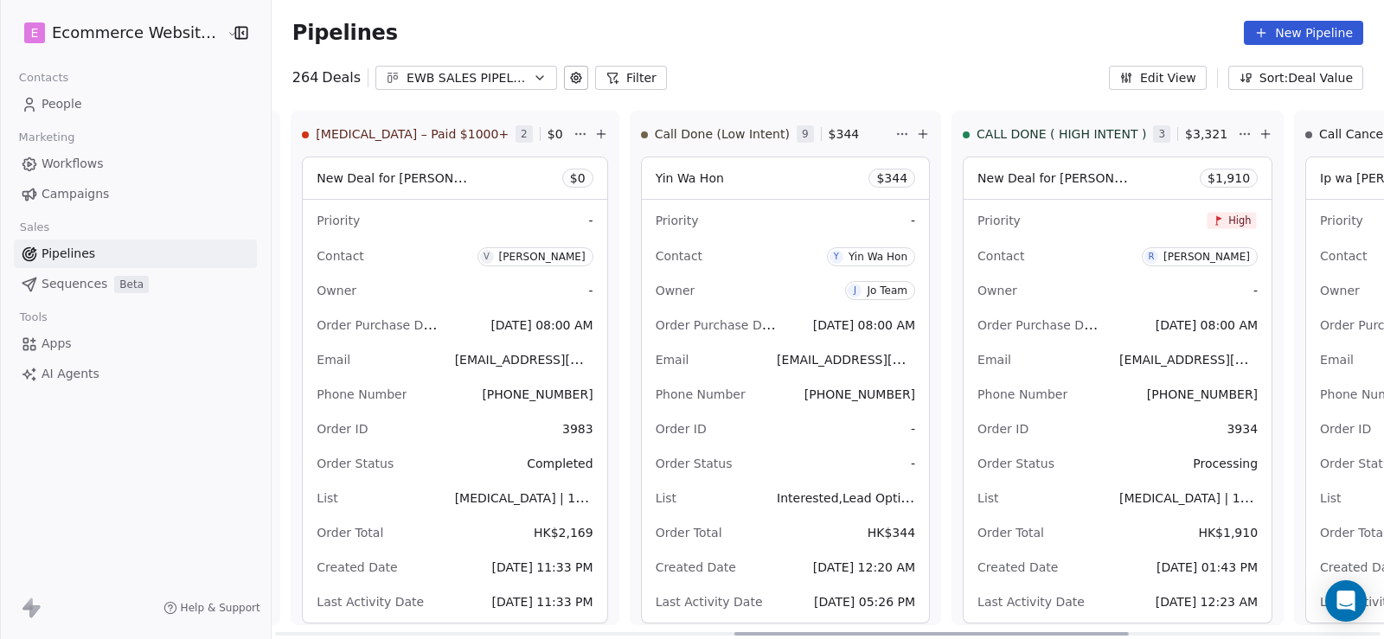
drag, startPoint x: 593, startPoint y: 634, endPoint x: 1052, endPoint y: 623, distance: 459.3
click at [1052, 632] on div at bounding box center [931, 633] width 394 height 3
click at [105, 98] on link "People" at bounding box center [135, 104] width 243 height 29
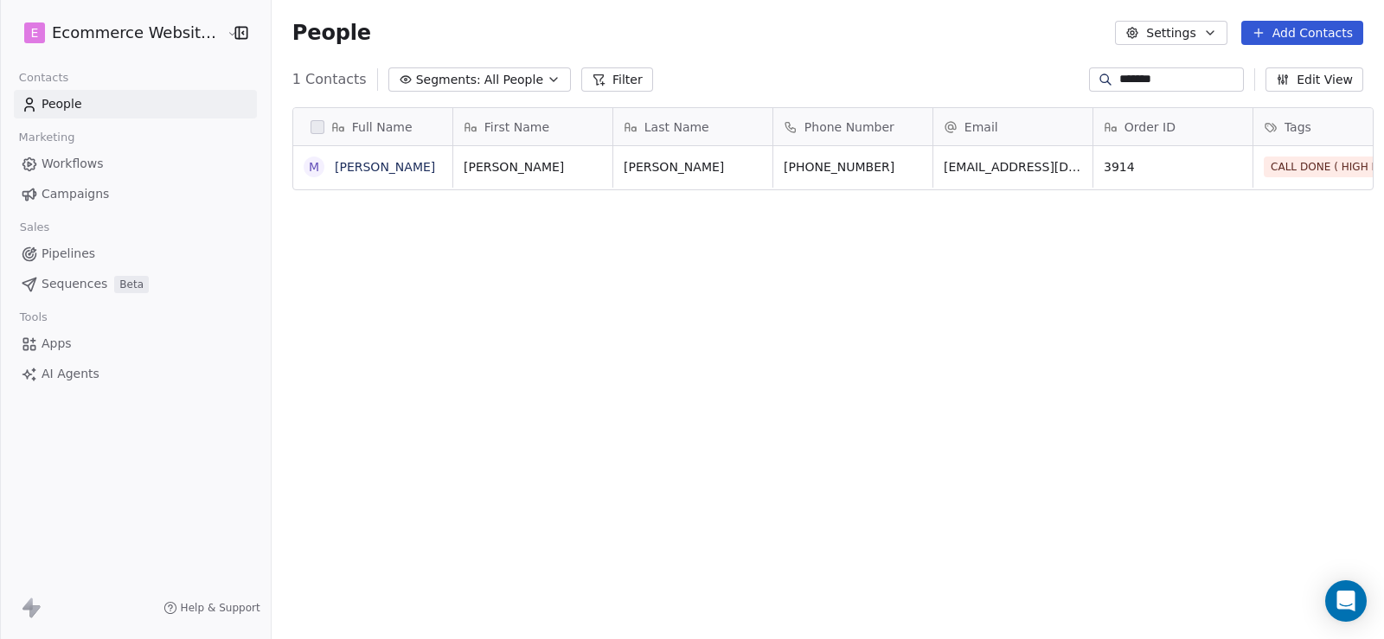
scroll to position [550, 1110]
click at [94, 259] on link "Pipelines" at bounding box center [135, 254] width 243 height 29
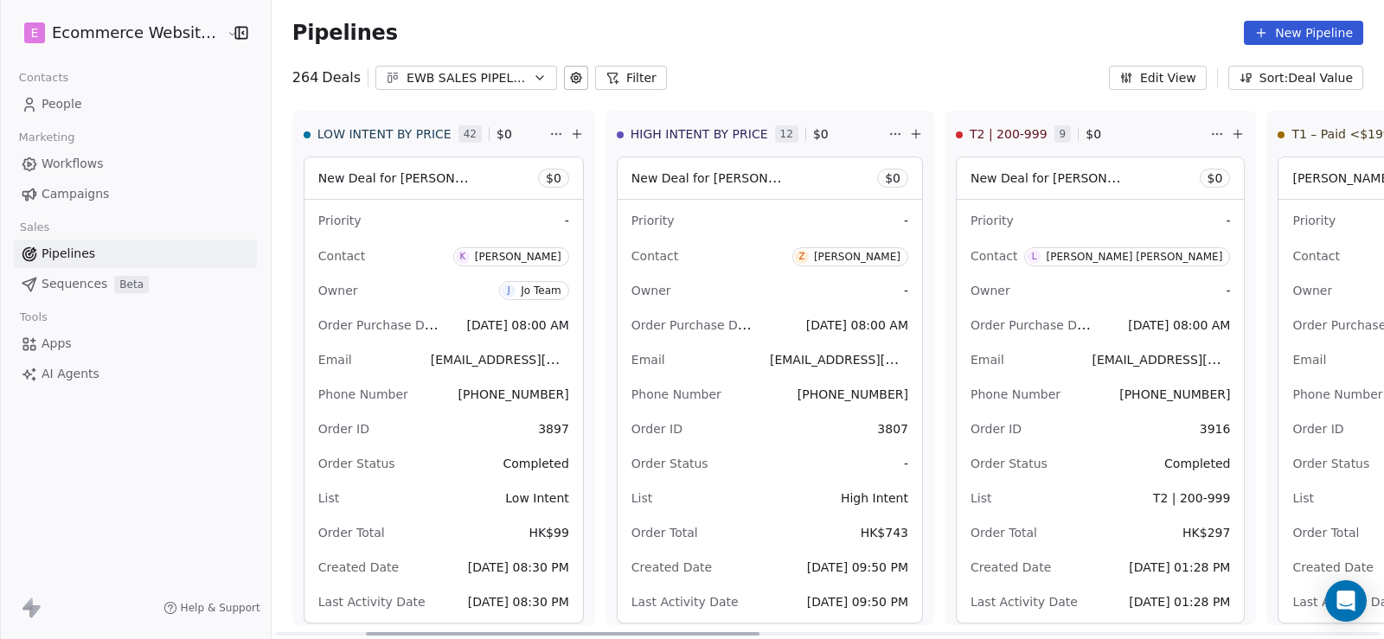
drag, startPoint x: 590, startPoint y: 630, endPoint x: 651, endPoint y: 638, distance: 61.9
click at [681, 632] on div at bounding box center [562, 633] width 393 height 3
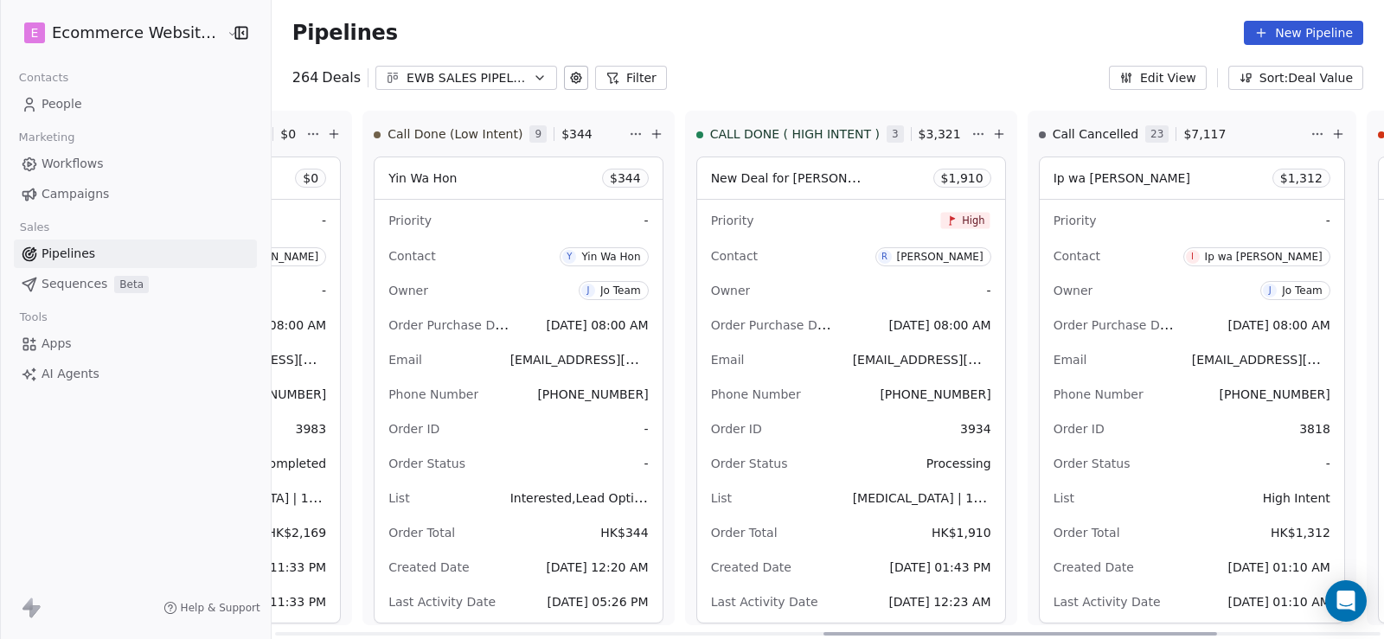
scroll to position [0, 1589]
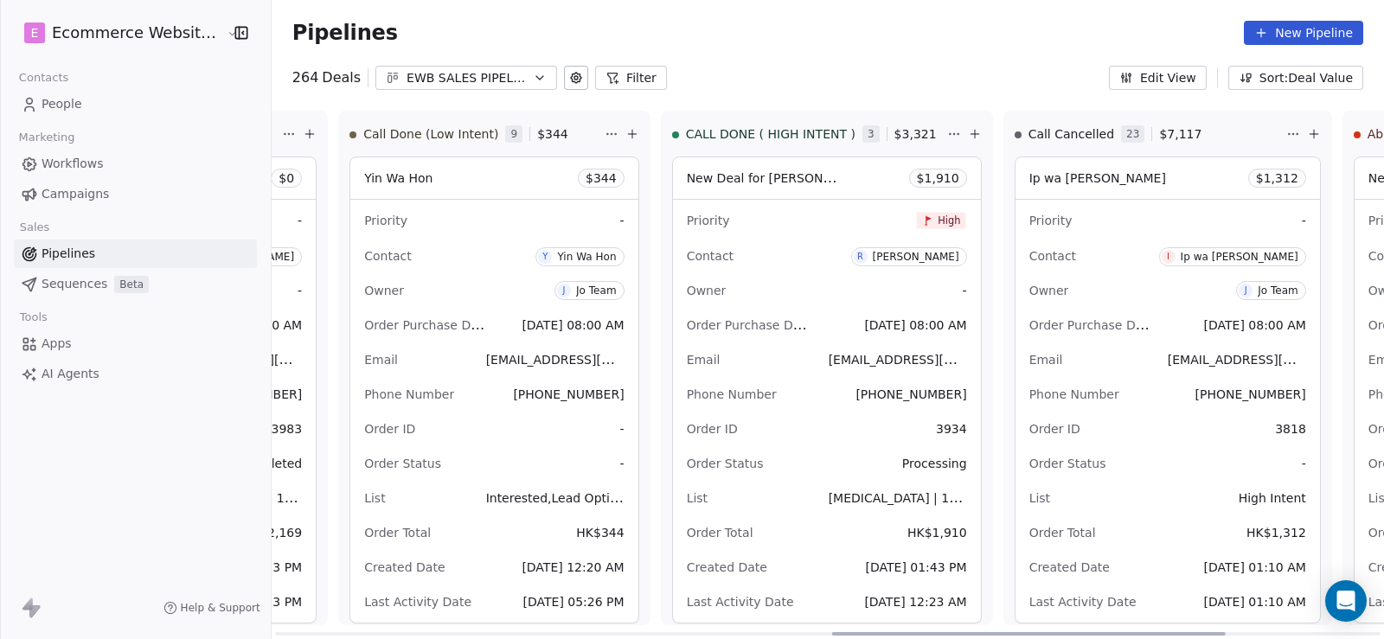
drag, startPoint x: 645, startPoint y: 634, endPoint x: 1110, endPoint y: 576, distance: 468.8
click at [1110, 632] on div at bounding box center [1028, 633] width 393 height 3
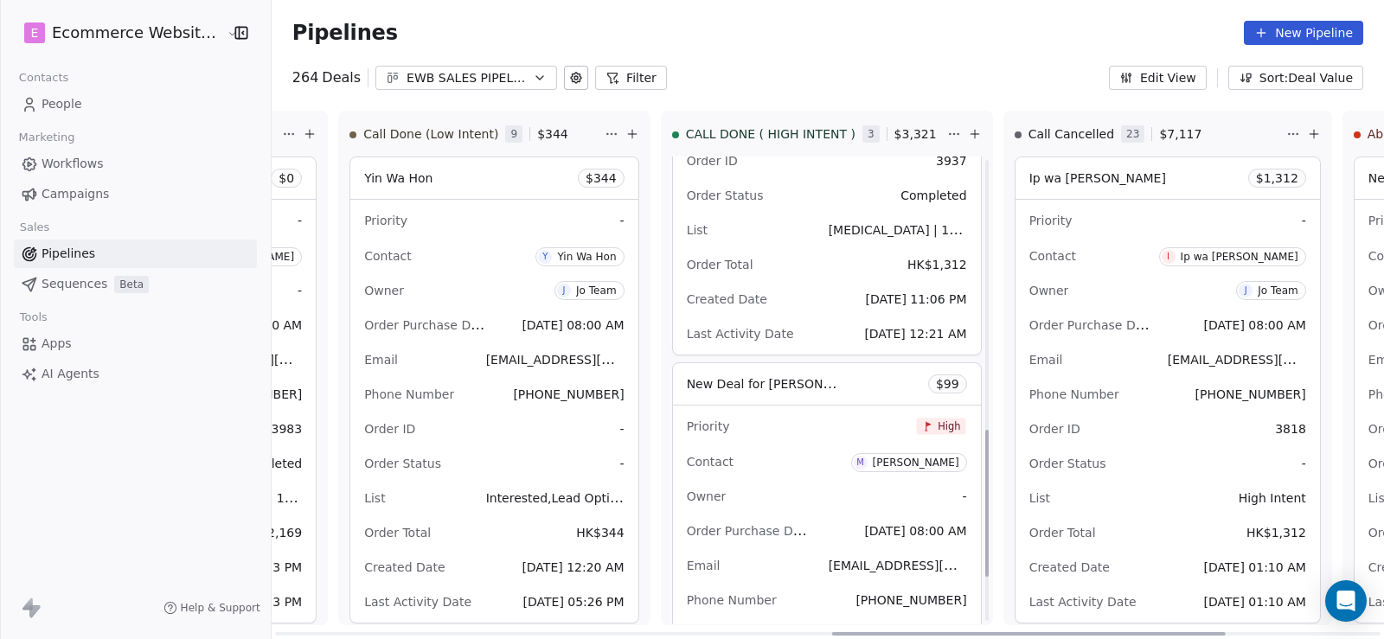
scroll to position [951, 0]
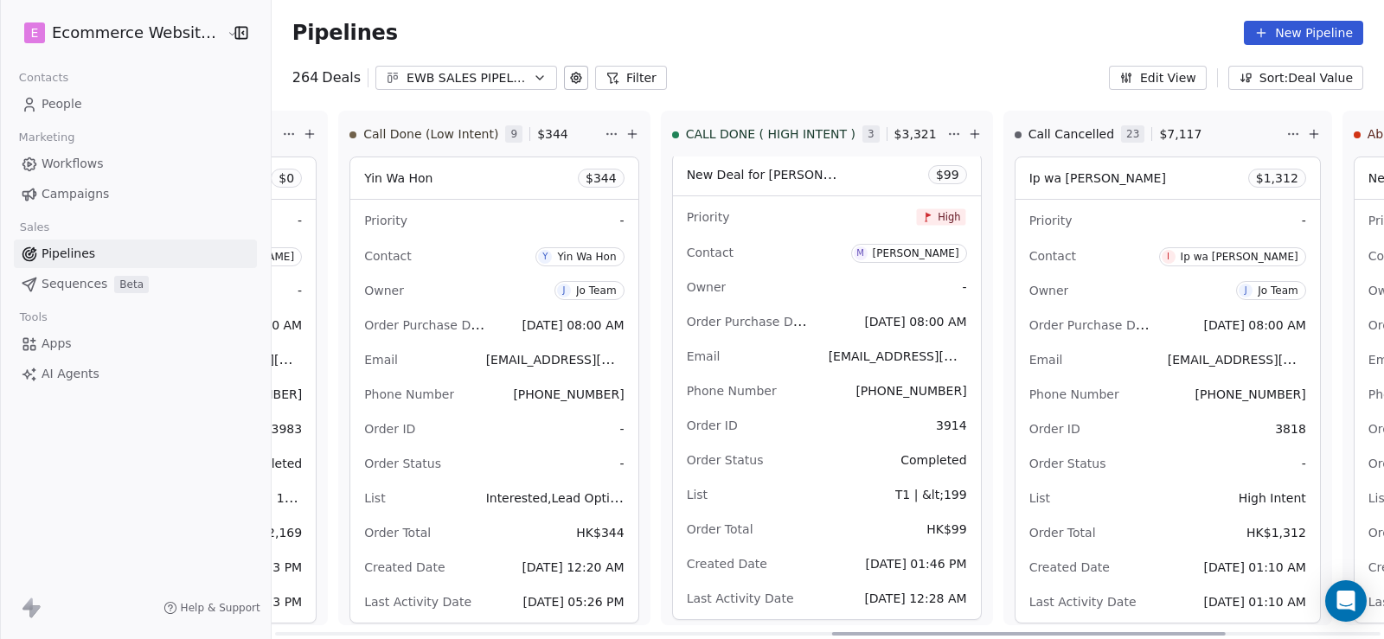
click at [773, 177] on div "New Deal for [PERSON_NAME] $ 99" at bounding box center [827, 175] width 308 height 42
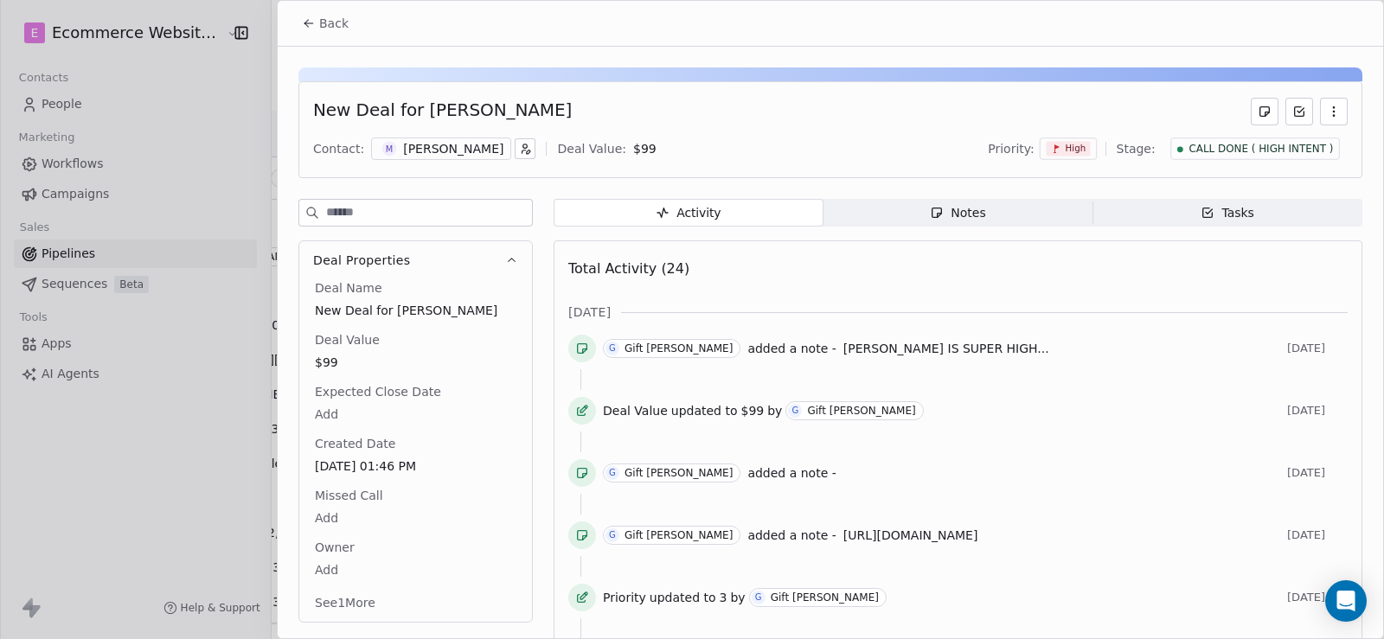
click at [1003, 201] on span "Notes Notes" at bounding box center [958, 213] width 270 height 28
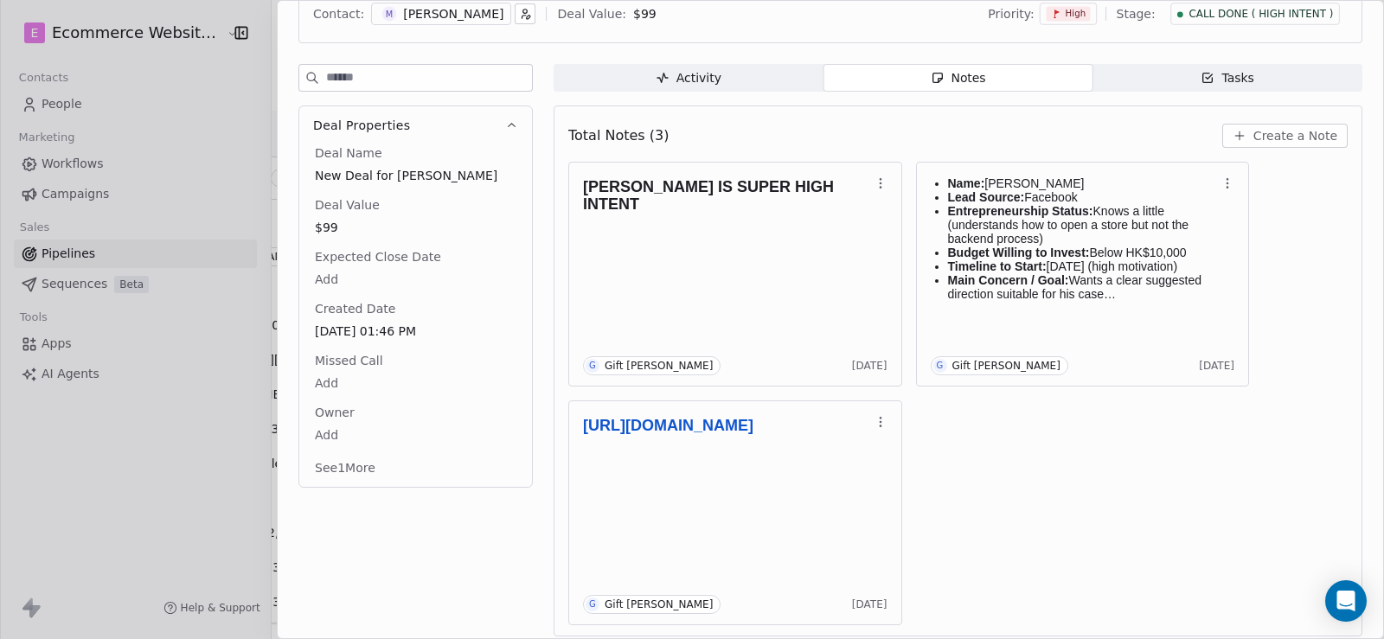
scroll to position [144, 0]
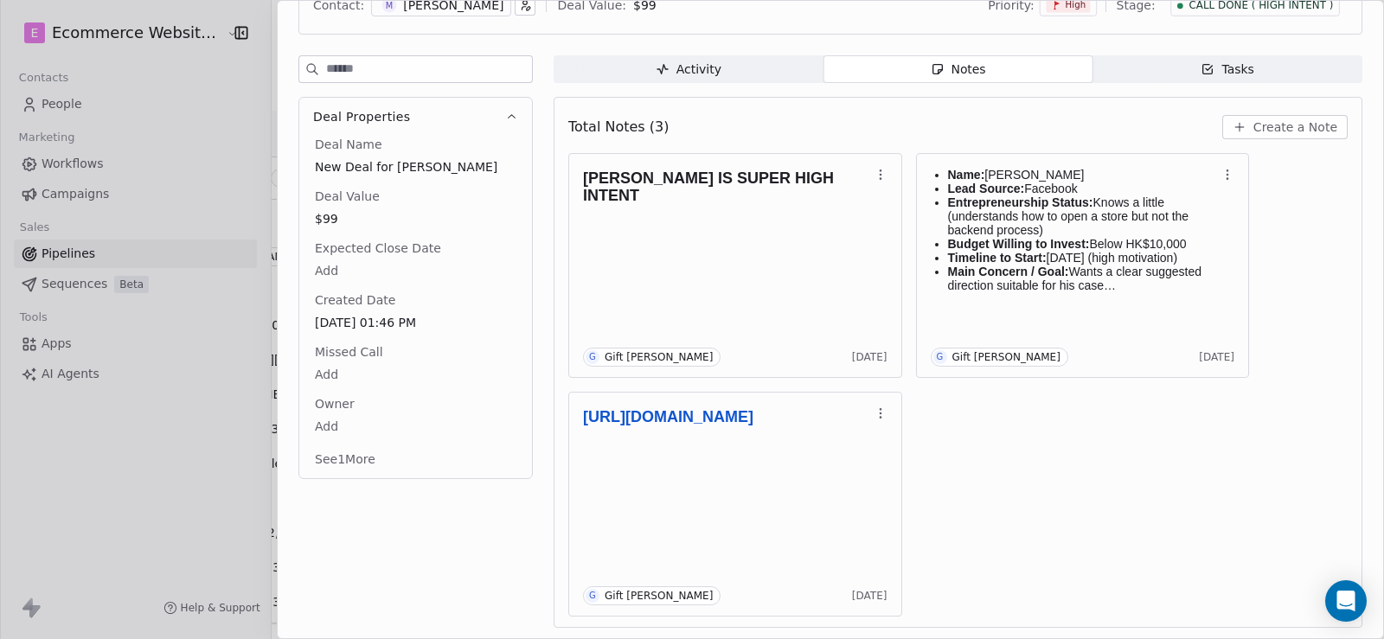
click at [1203, 65] on icon "button" at bounding box center [1208, 70] width 10 height 10
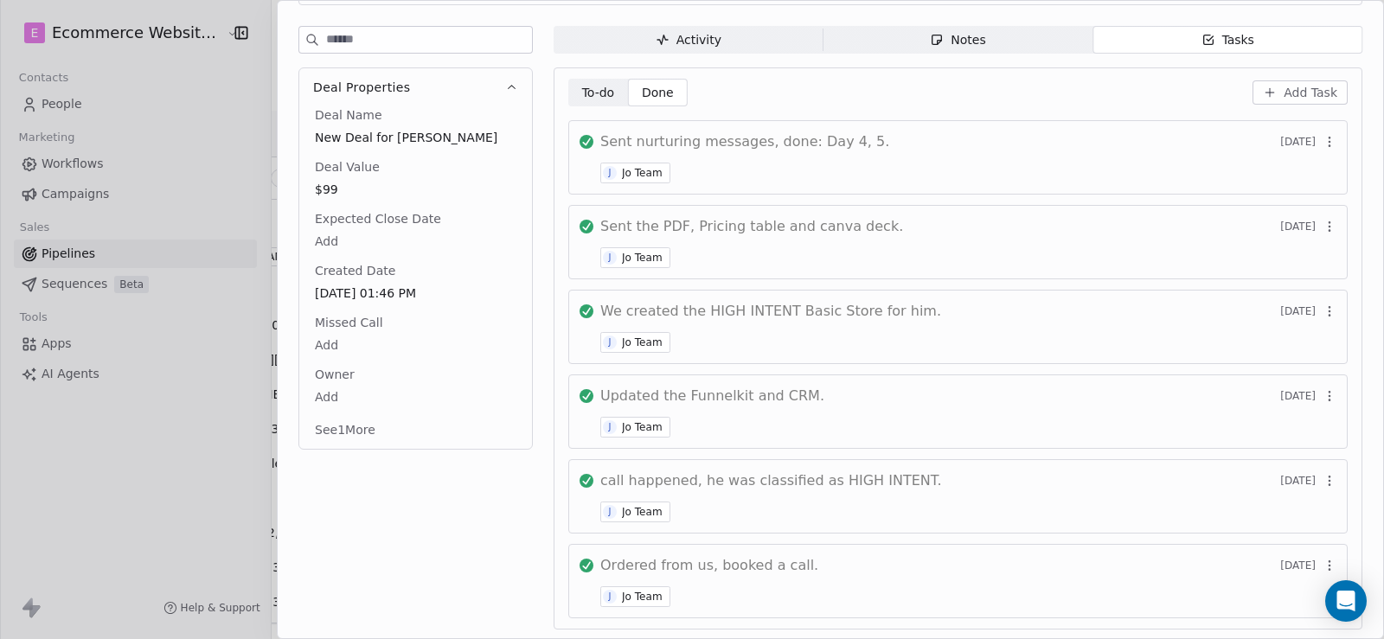
scroll to position [175, 0]
click at [604, 93] on span "To-do" at bounding box center [598, 91] width 33 height 18
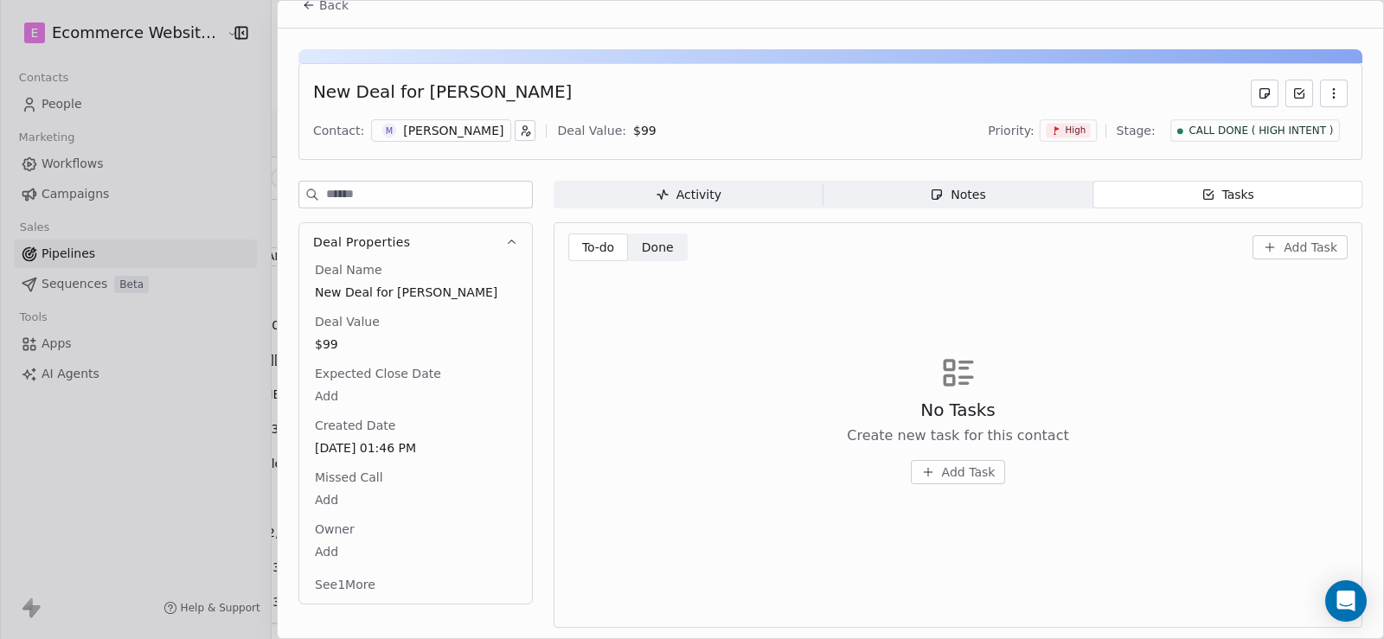
click at [664, 246] on span "Done" at bounding box center [658, 248] width 32 height 18
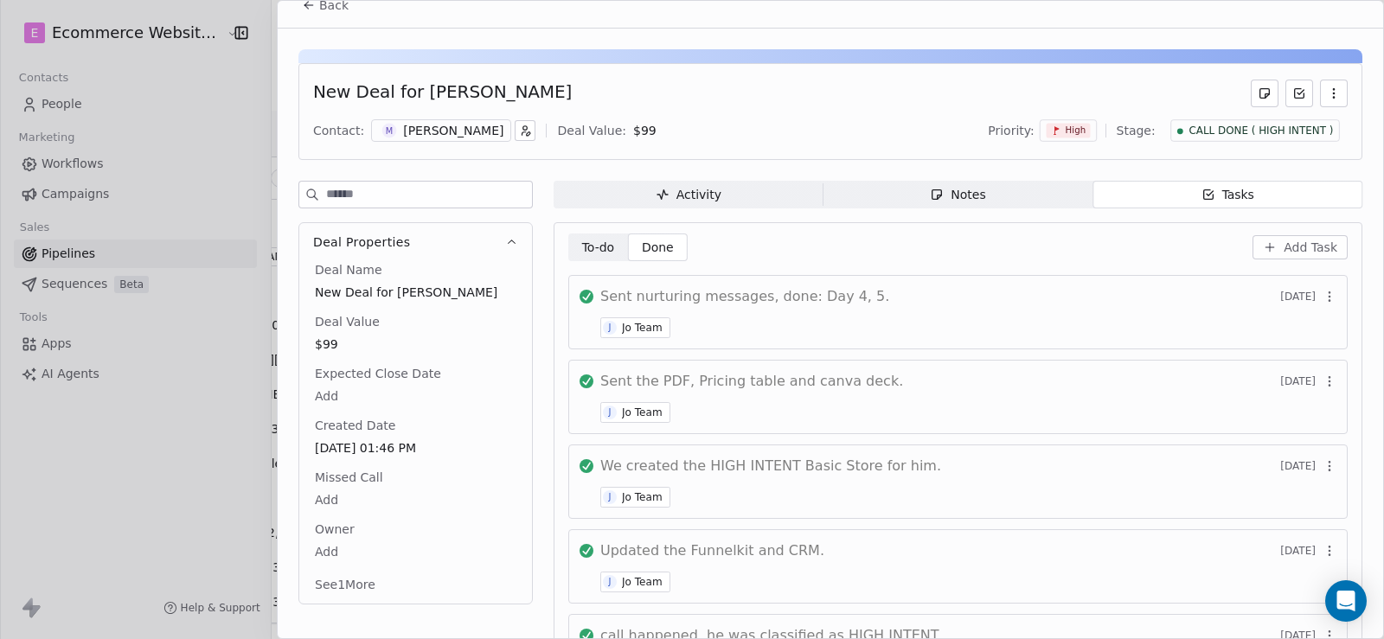
click at [1288, 251] on span "Add Task" at bounding box center [1310, 247] width 54 height 17
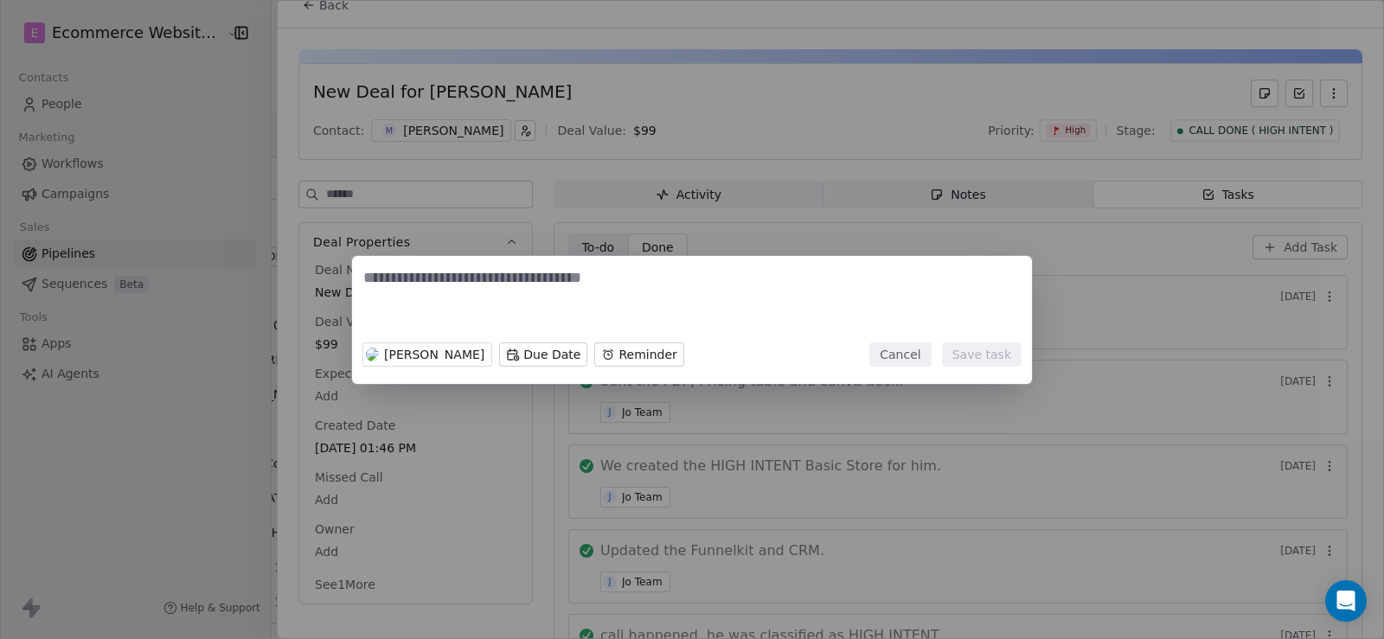
drag, startPoint x: 908, startPoint y: 356, endPoint x: 824, endPoint y: 345, distance: 84.6
click at [908, 356] on button "Cancel" at bounding box center [899, 354] width 61 height 24
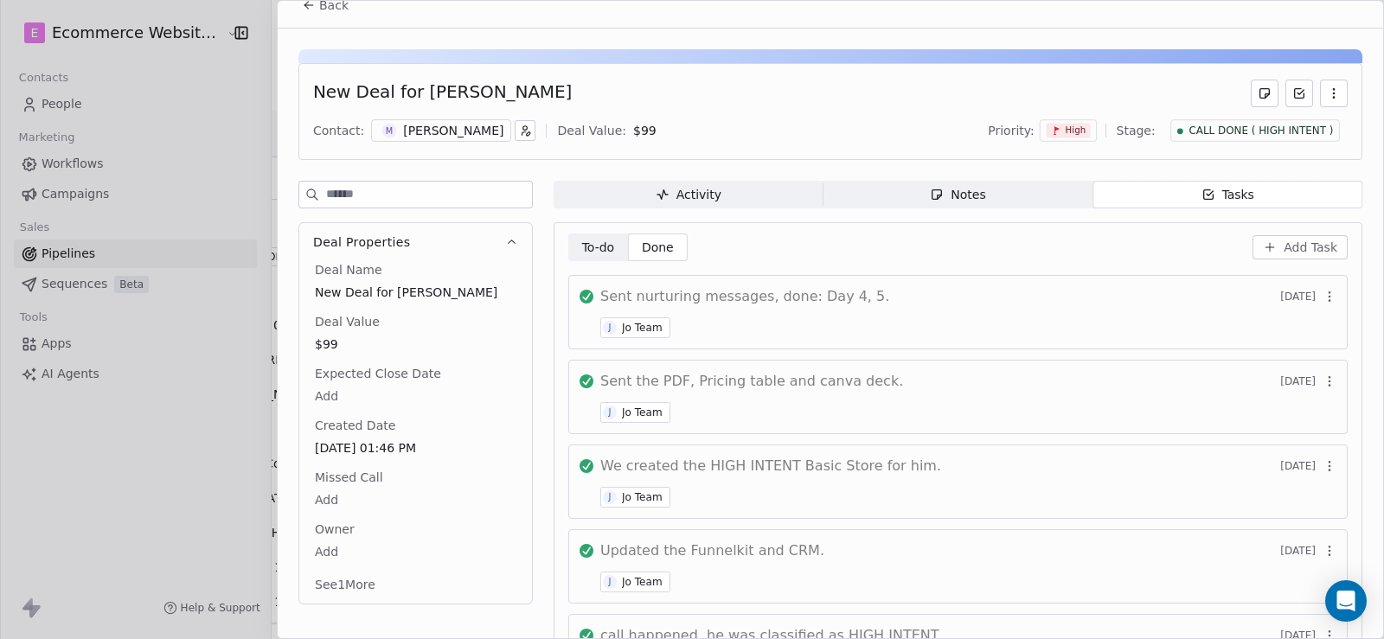
click at [605, 295] on span "Sent nurturing messages, done: Day 4, 5." at bounding box center [744, 296] width 289 height 21
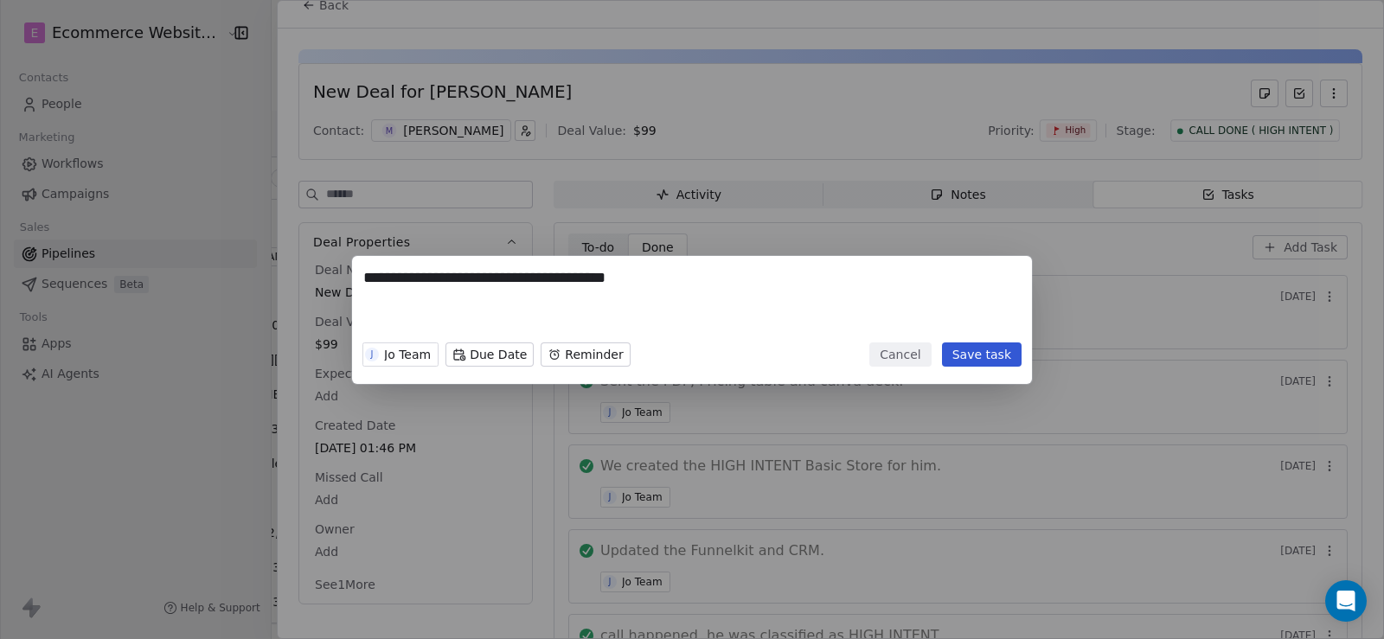
drag, startPoint x: 363, startPoint y: 275, endPoint x: 772, endPoint y: 281, distance: 409.1
click at [772, 281] on textarea "**********" at bounding box center [691, 300] width 657 height 67
click at [927, 356] on button "Cancel" at bounding box center [899, 354] width 61 height 24
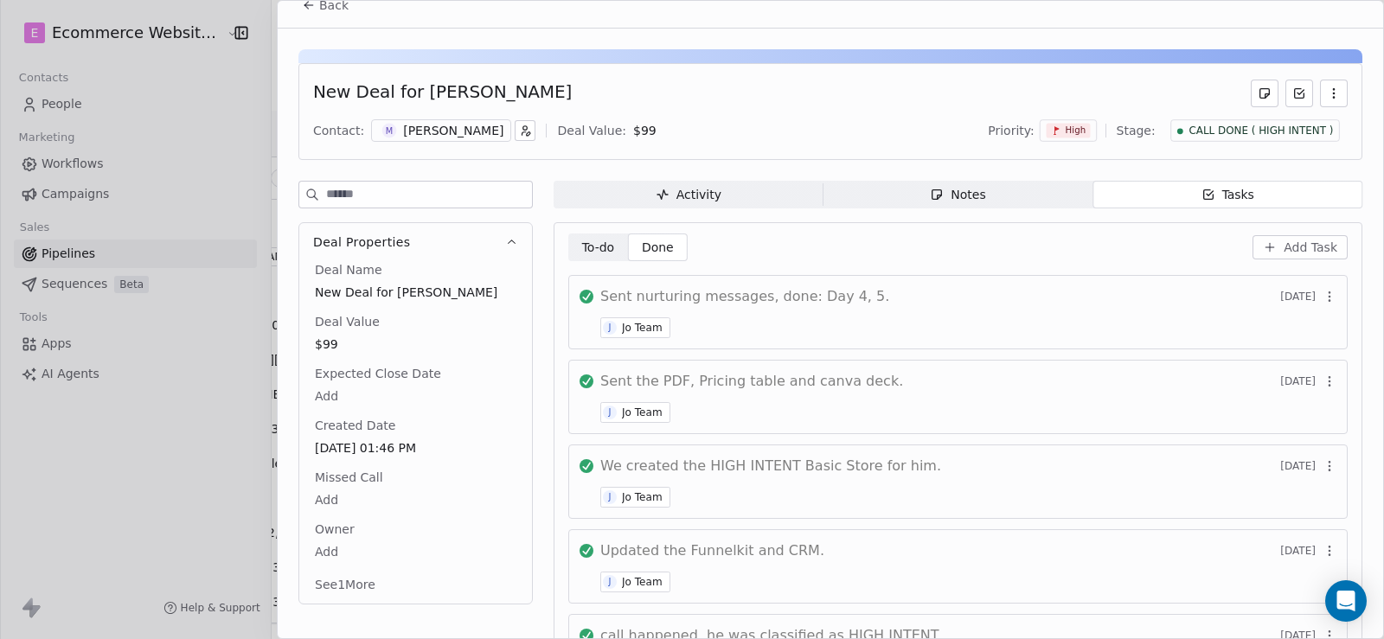
click at [1283, 239] on span "Add Task" at bounding box center [1310, 247] width 54 height 17
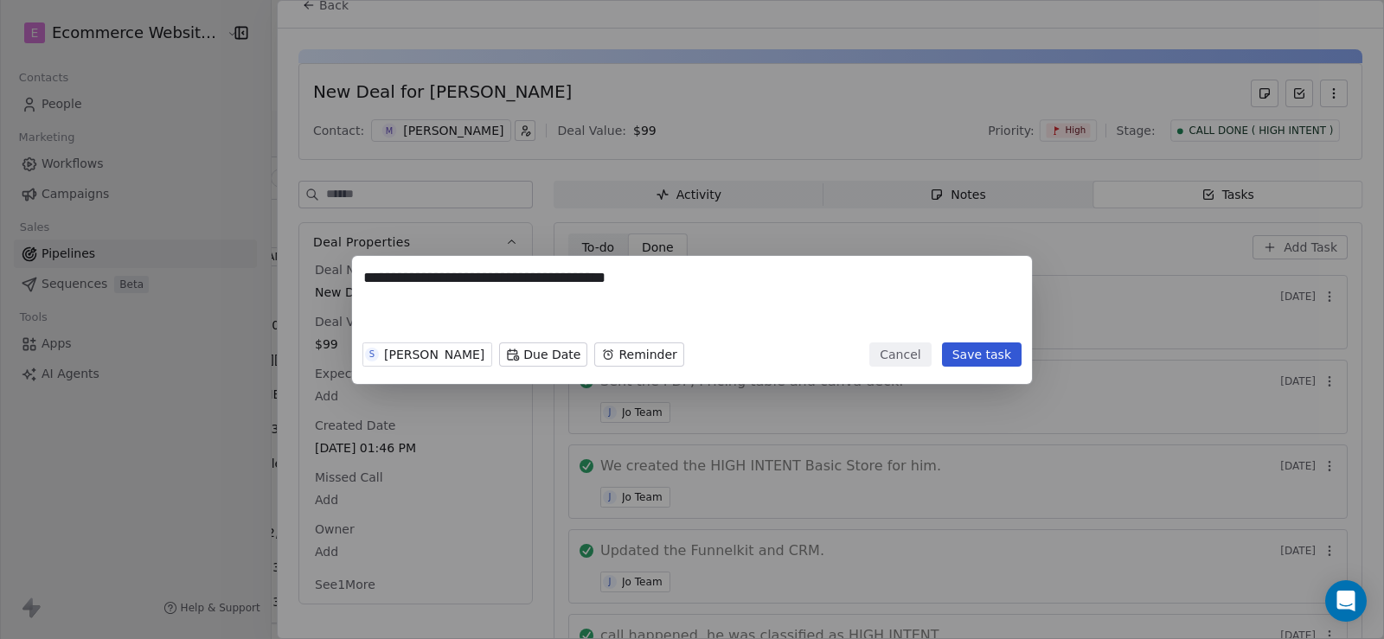
click at [649, 276] on textarea "**********" at bounding box center [691, 300] width 657 height 67
click at [542, 276] on textarea "**********" at bounding box center [691, 300] width 657 height 67
paste textarea "**********"
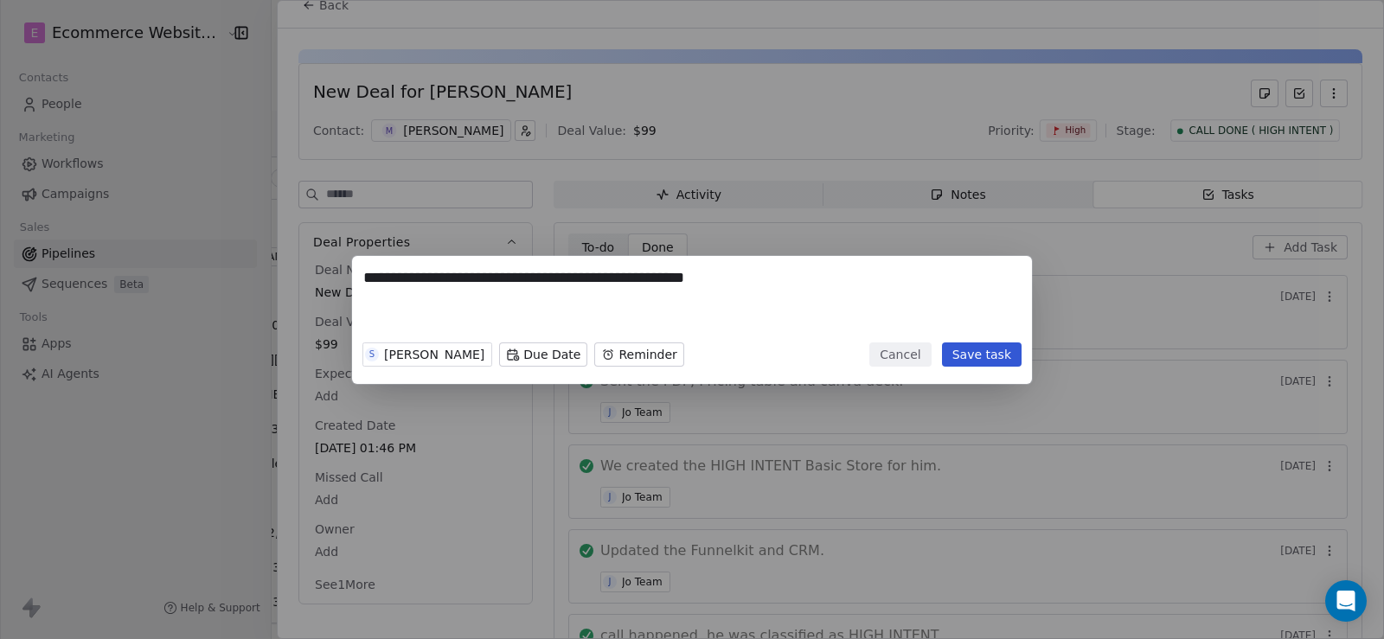
click at [563, 276] on textarea "**********" at bounding box center [691, 300] width 657 height 67
type textarea "**********"
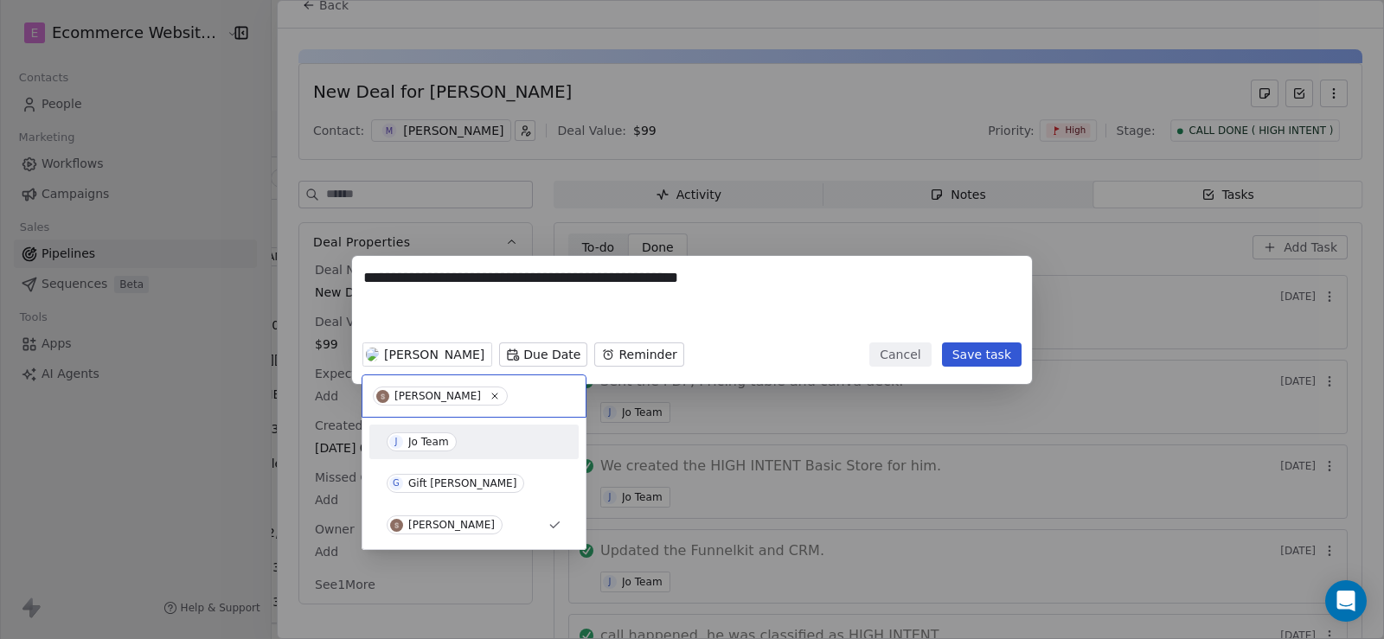
click at [426, 444] on div "Jo Team" at bounding box center [428, 442] width 41 height 12
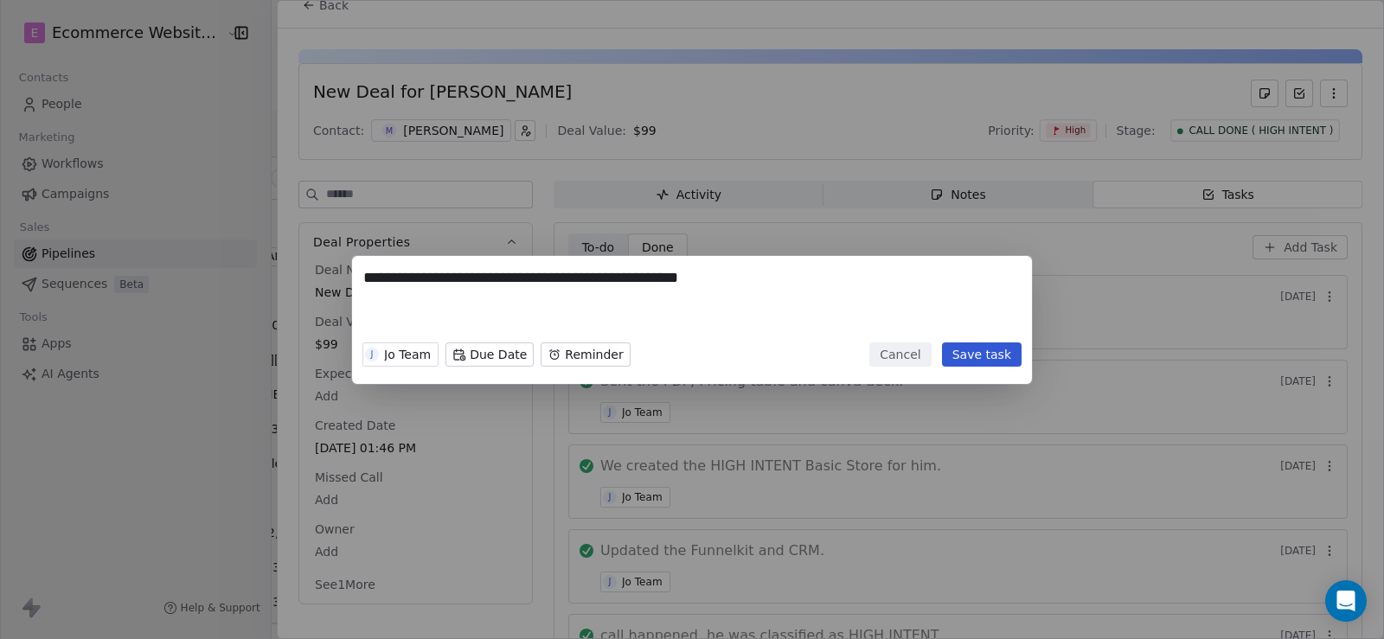
click at [1000, 356] on button "Save task" at bounding box center [982, 354] width 80 height 24
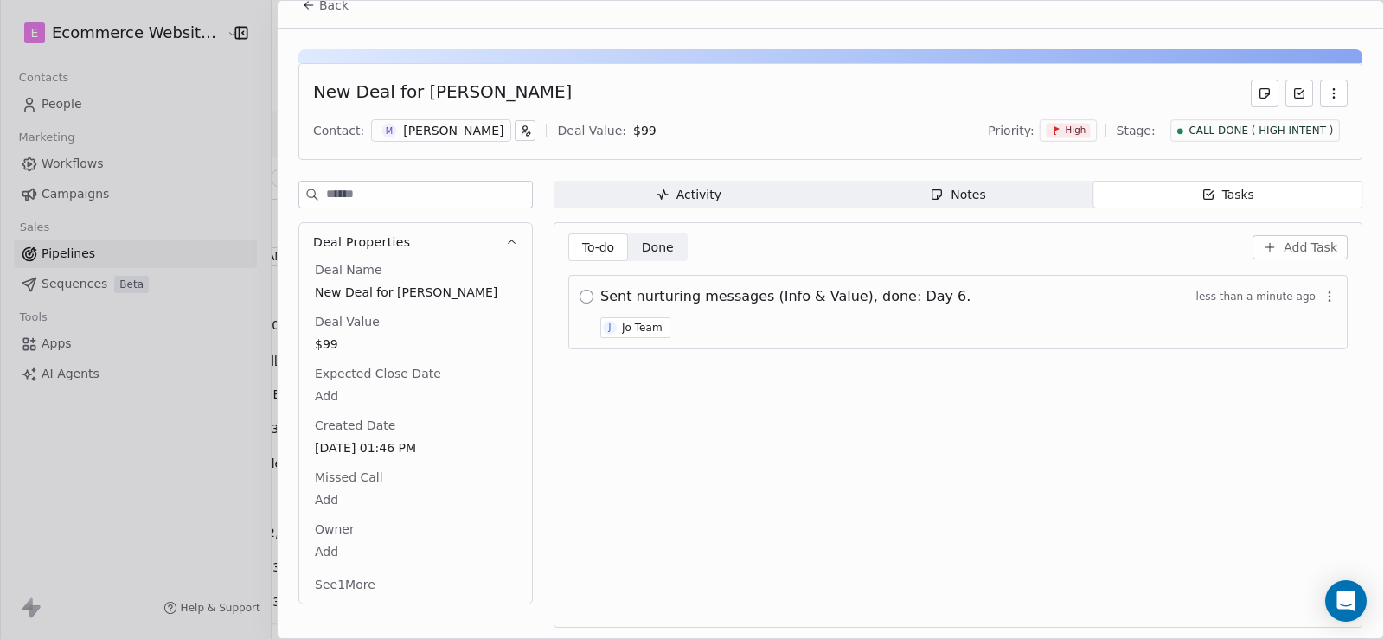
click at [587, 295] on button "button" at bounding box center [586, 297] width 14 height 14
click at [660, 245] on span "Done" at bounding box center [658, 248] width 32 height 18
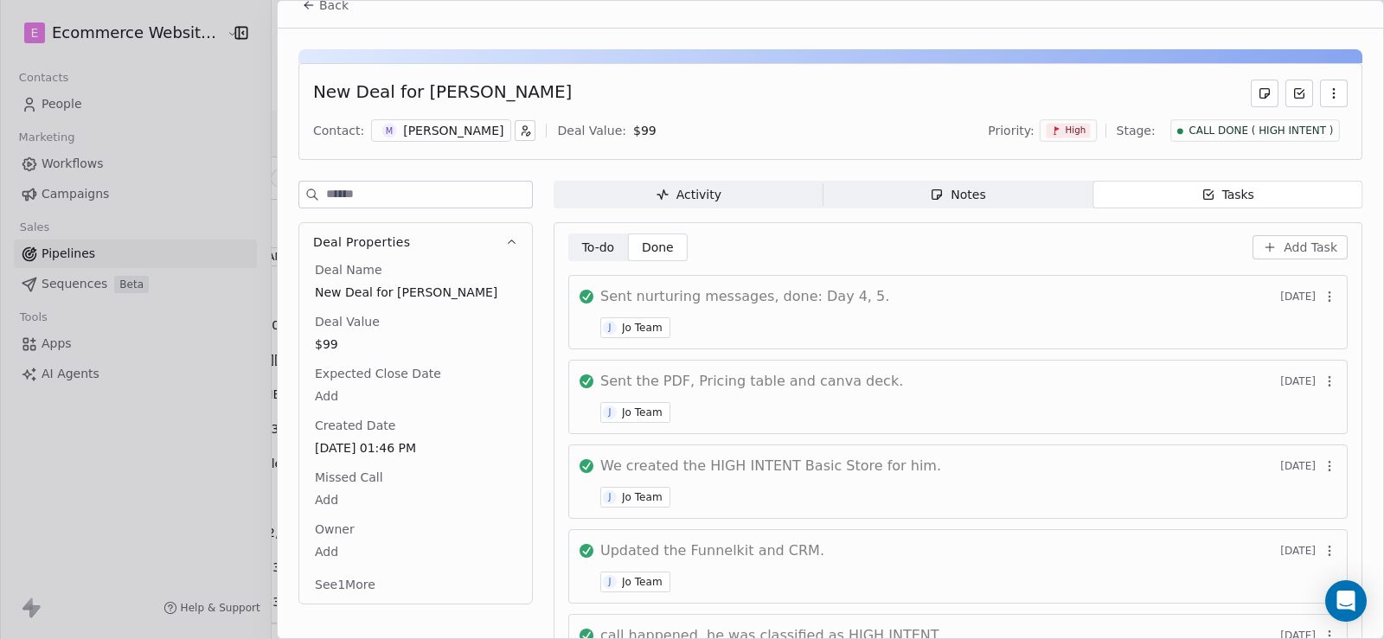
click at [612, 230] on div "To-do To-do Done Done Add Task Sent nurturing messages, done: Day 4, 5. [DATE] …" at bounding box center [957, 503] width 809 height 562
click at [603, 246] on span "To-do" at bounding box center [598, 248] width 33 height 18
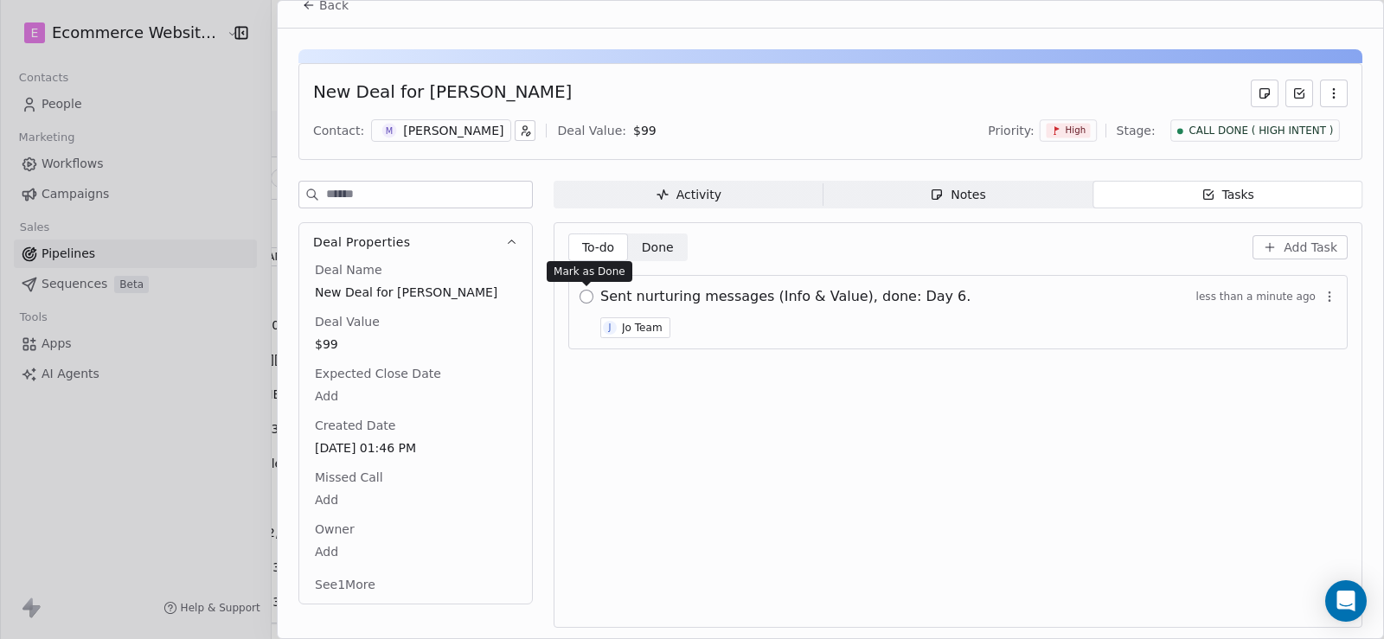
click at [585, 300] on button "button" at bounding box center [586, 297] width 14 height 14
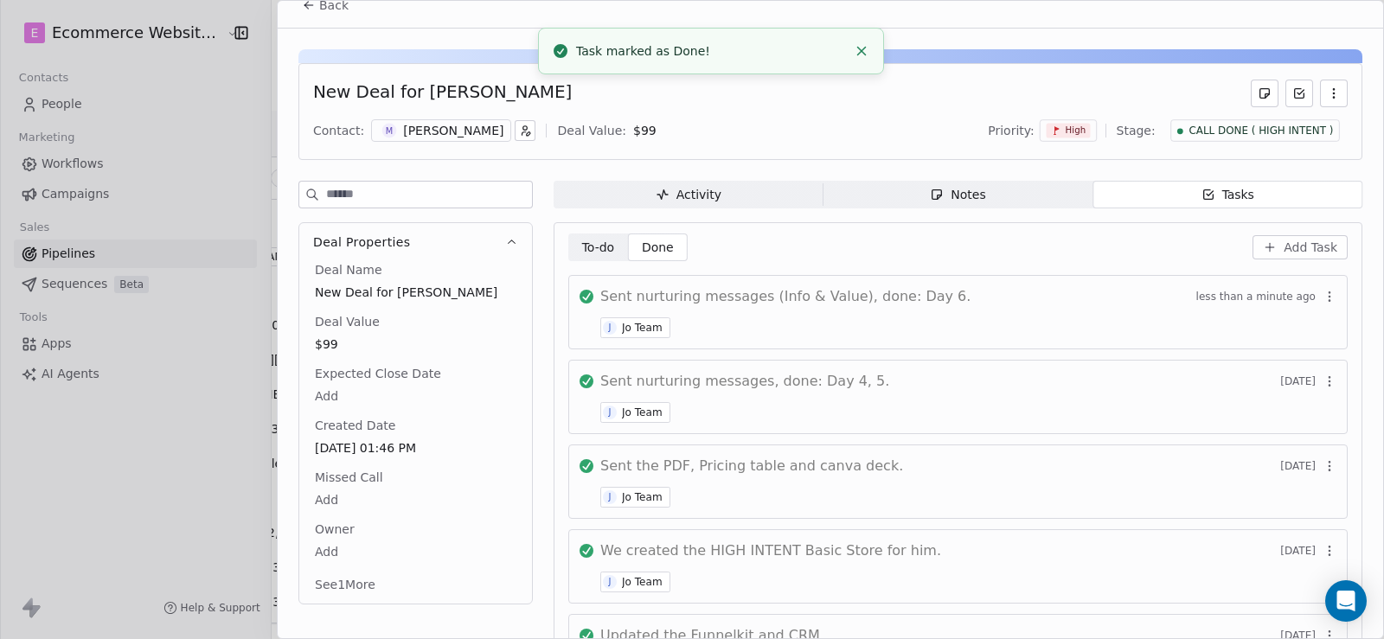
click at [673, 250] on span "Done" at bounding box center [658, 248] width 32 height 18
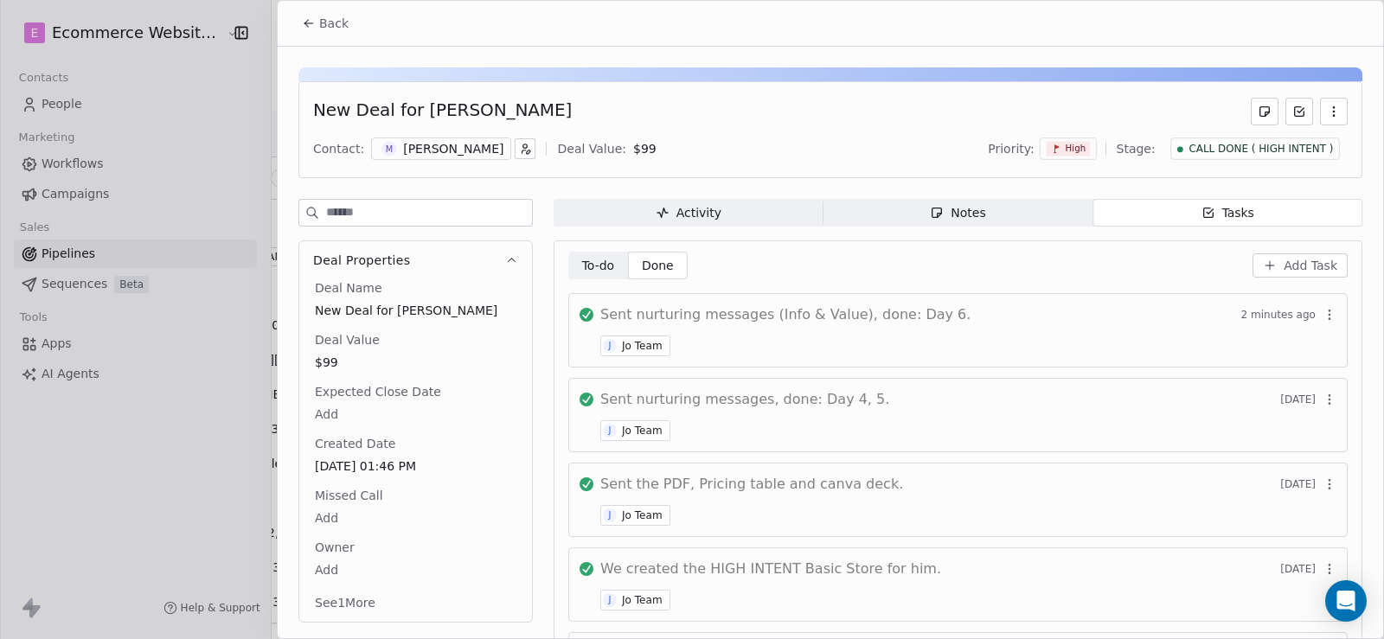
click at [329, 29] on span "Back" at bounding box center [333, 23] width 29 height 17
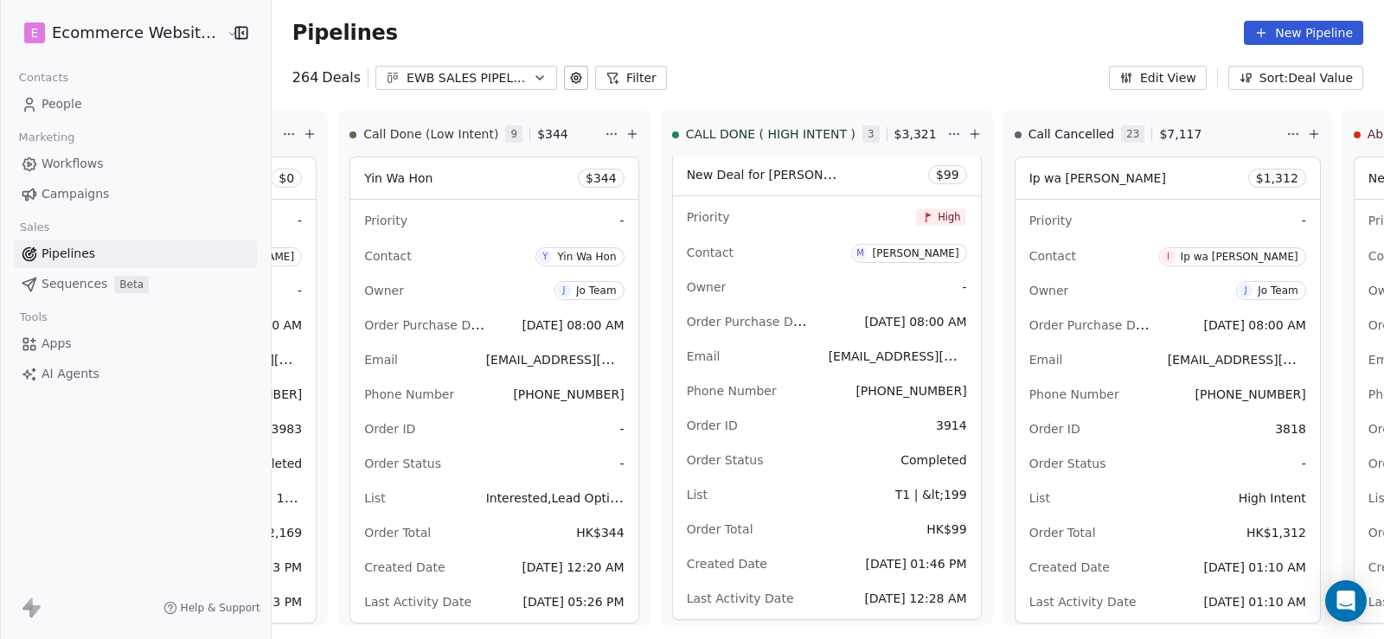
click at [80, 105] on span "People" at bounding box center [62, 104] width 41 height 18
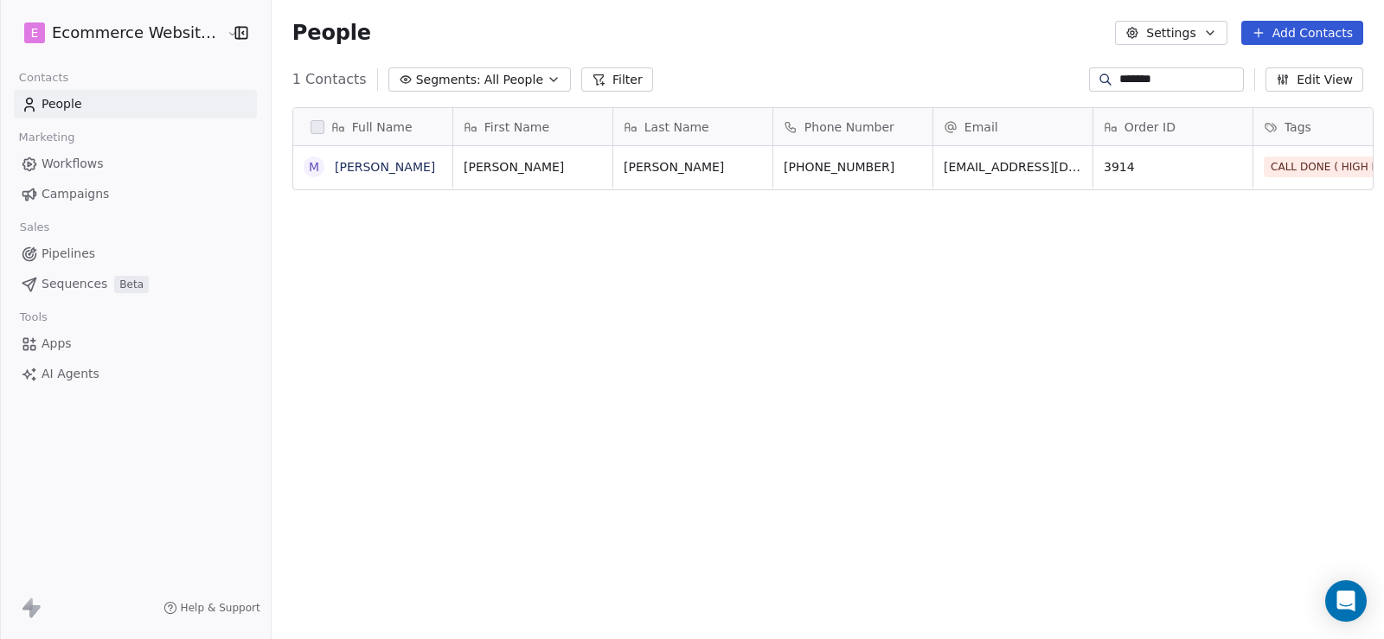
scroll to position [550, 1110]
click at [65, 246] on span "Pipelines" at bounding box center [69, 254] width 54 height 18
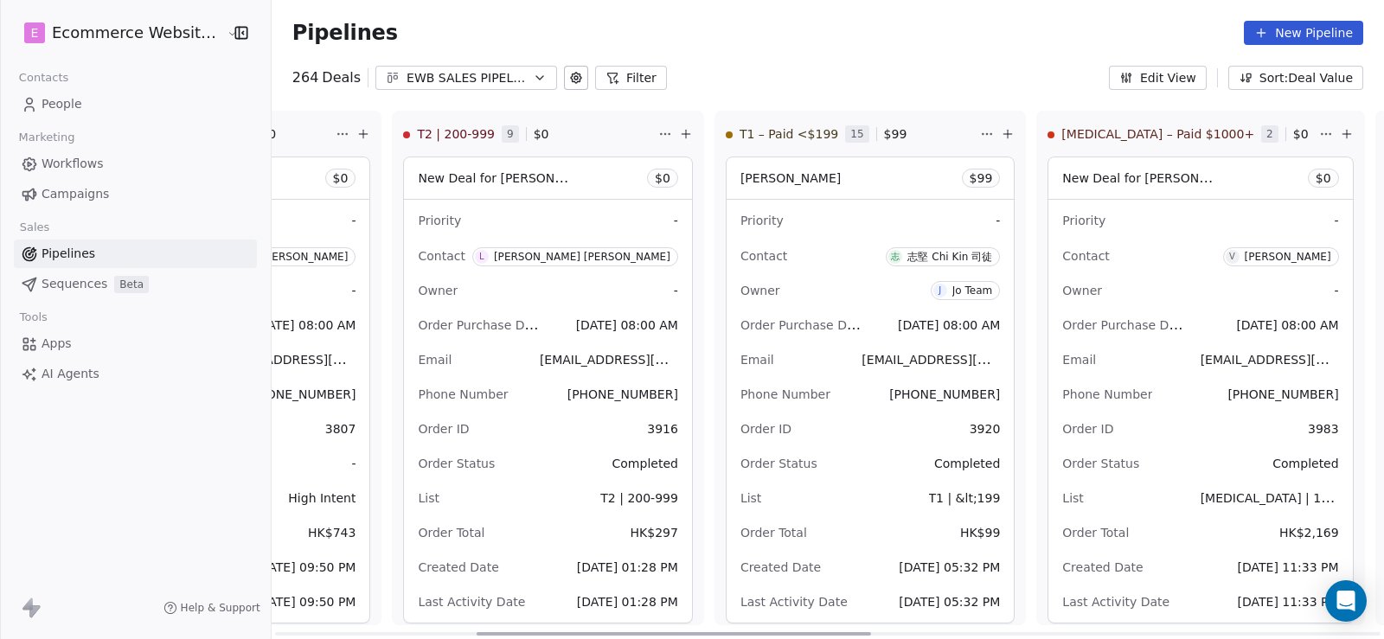
scroll to position [0, 553]
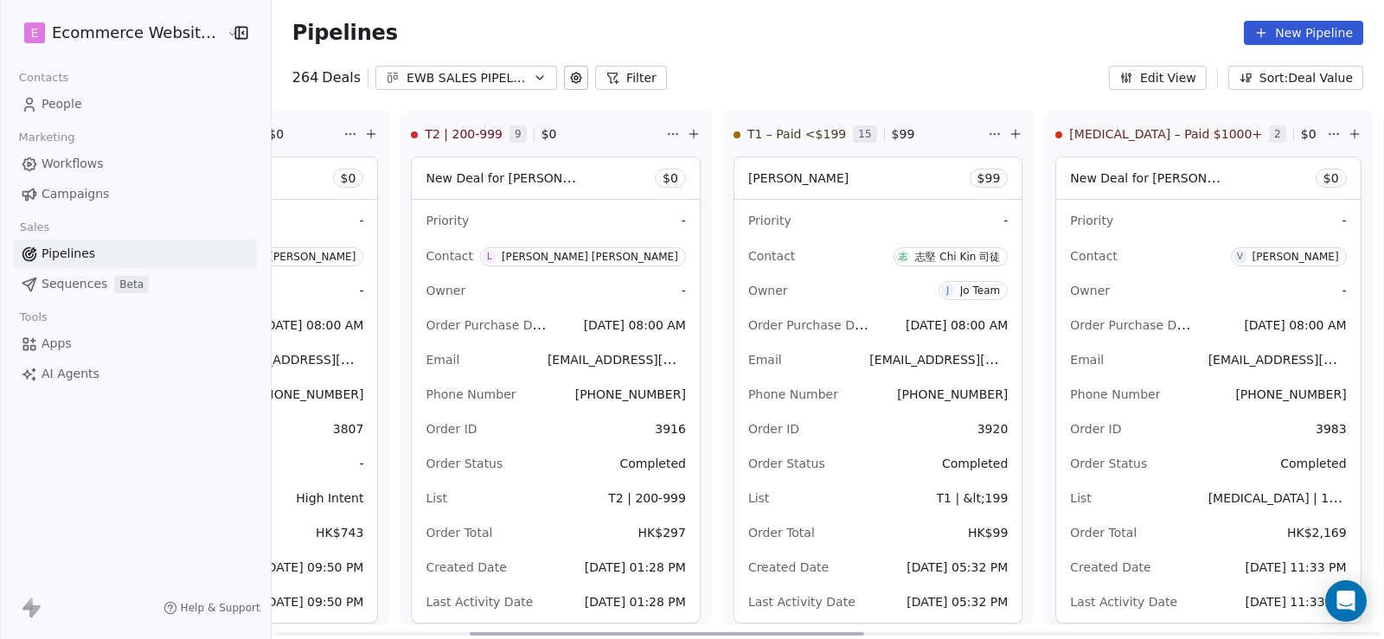
drag, startPoint x: 575, startPoint y: 628, endPoint x: 770, endPoint y: 614, distance: 195.1
click at [770, 632] on div at bounding box center [667, 633] width 394 height 3
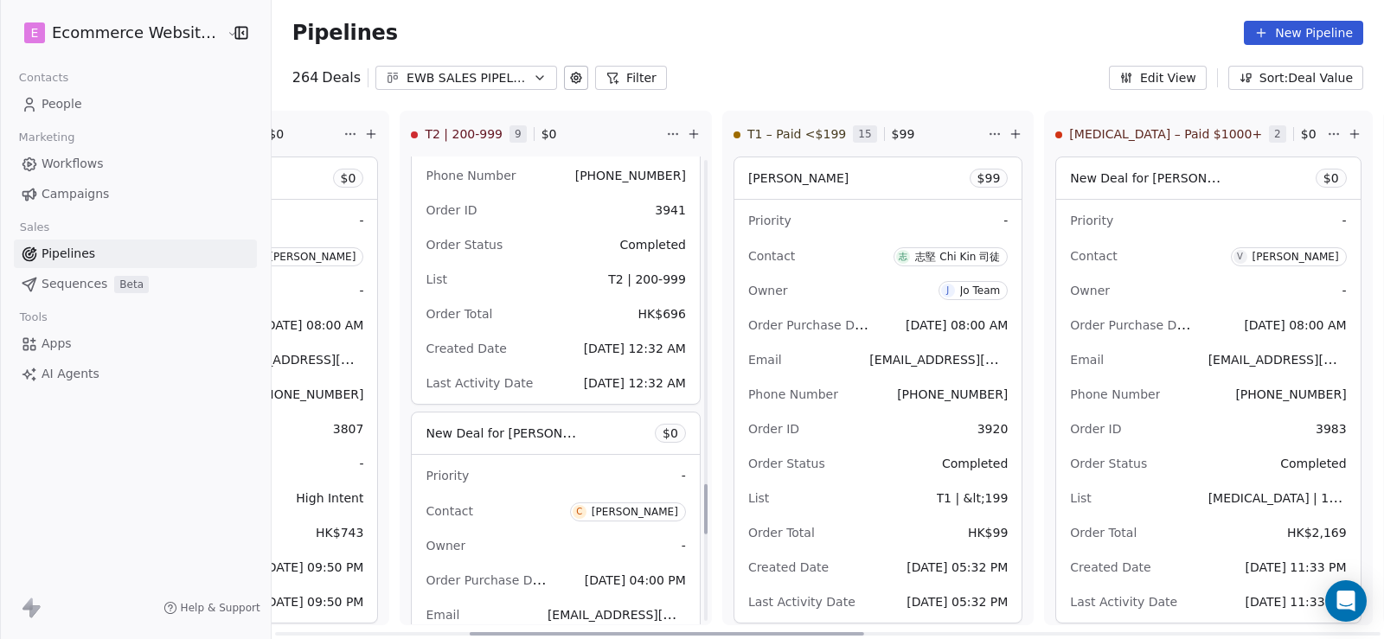
scroll to position [3200, 0]
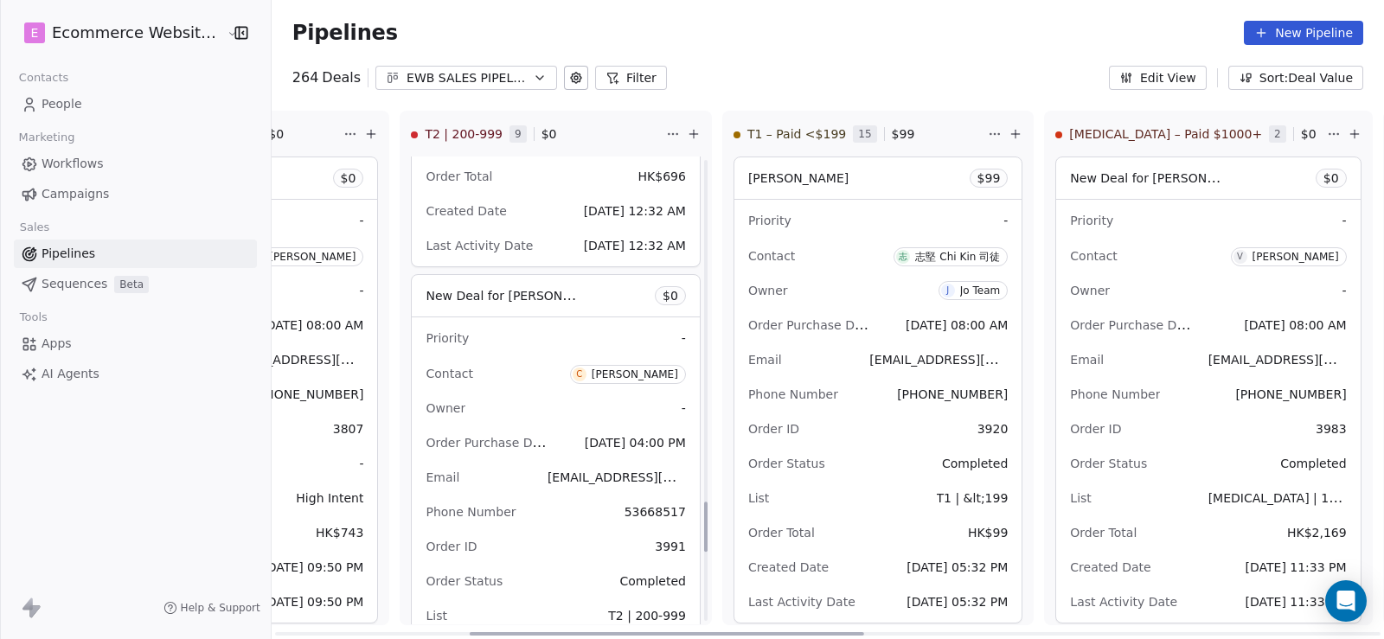
click at [505, 294] on div "New Deal for [PERSON_NAME] $ 0" at bounding box center [555, 296] width 287 height 42
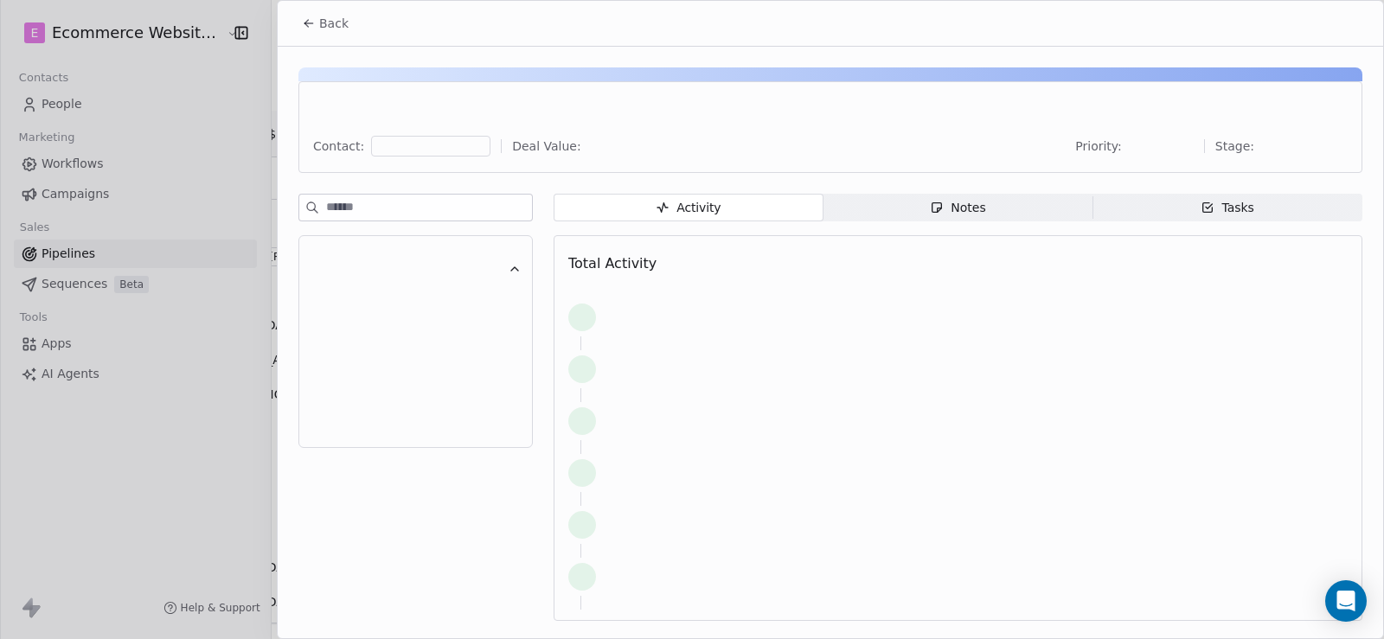
click at [1210, 218] on span "Tasks Tasks" at bounding box center [1227, 208] width 270 height 28
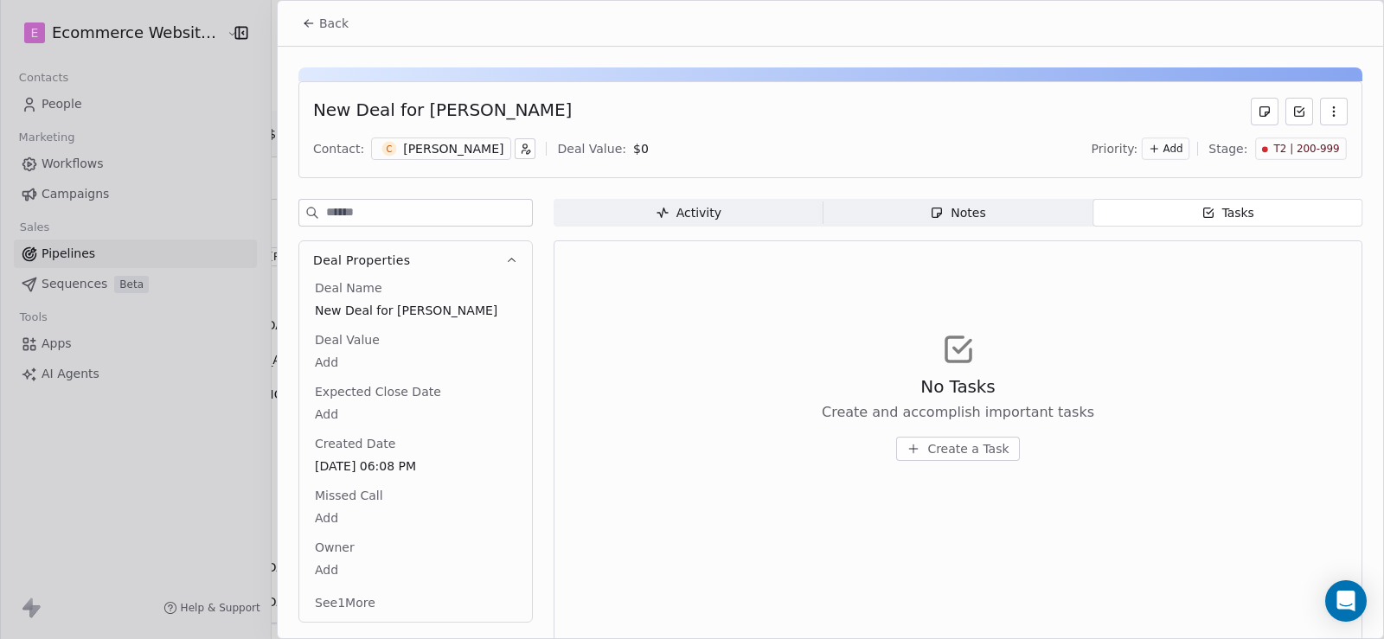
click at [951, 206] on div "Notes" at bounding box center [957, 213] width 55 height 18
click at [747, 210] on span "Activity Activity" at bounding box center [688, 213] width 270 height 28
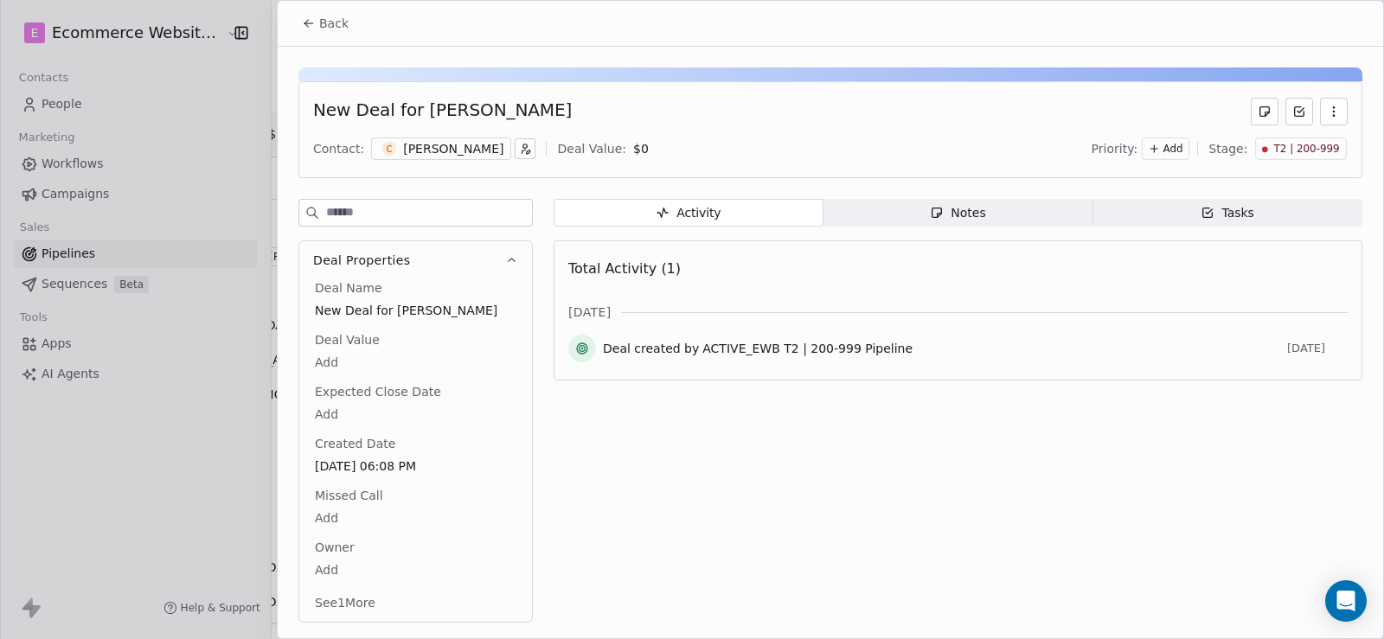
click at [454, 638] on div "Back New Deal for [PERSON_NAME] Contact: C [PERSON_NAME] Deal Value: $ 0 Priori…" at bounding box center [830, 319] width 1107 height 639
click at [230, 407] on div at bounding box center [692, 319] width 1384 height 639
click at [319, 21] on span "Back" at bounding box center [333, 23] width 29 height 17
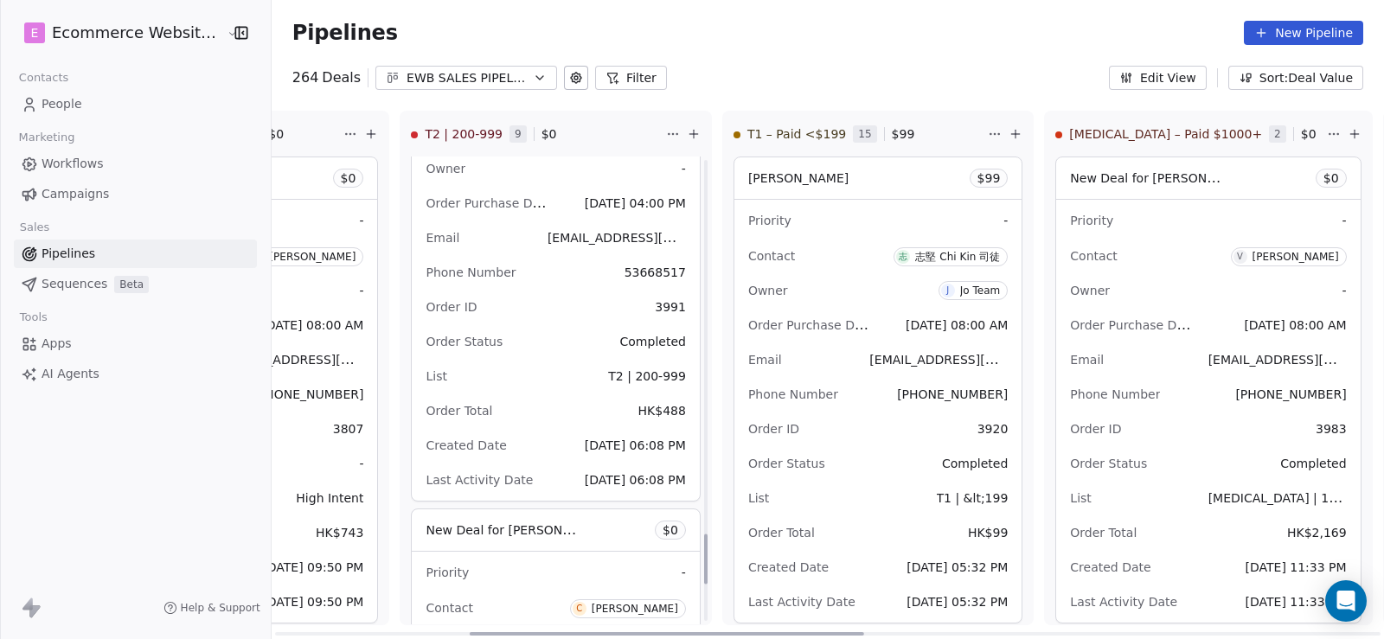
scroll to position [3632, 0]
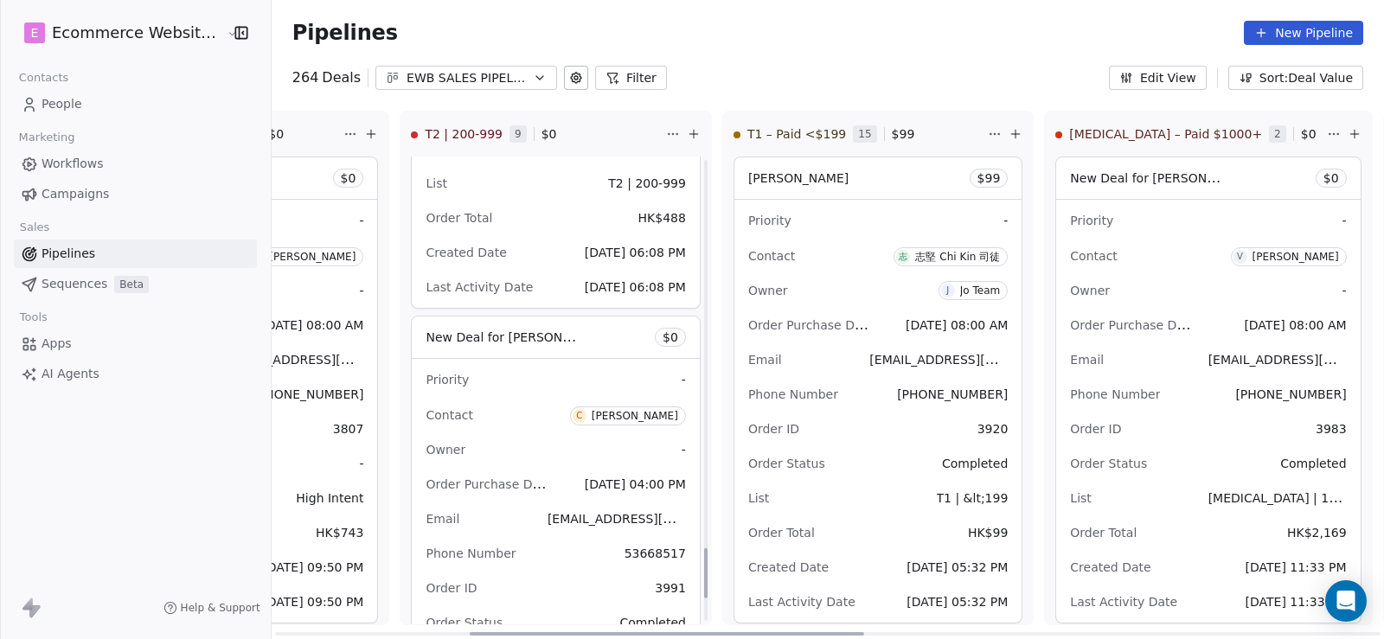
click at [530, 336] on div "New Deal for [PERSON_NAME] $ 0" at bounding box center [555, 337] width 287 height 42
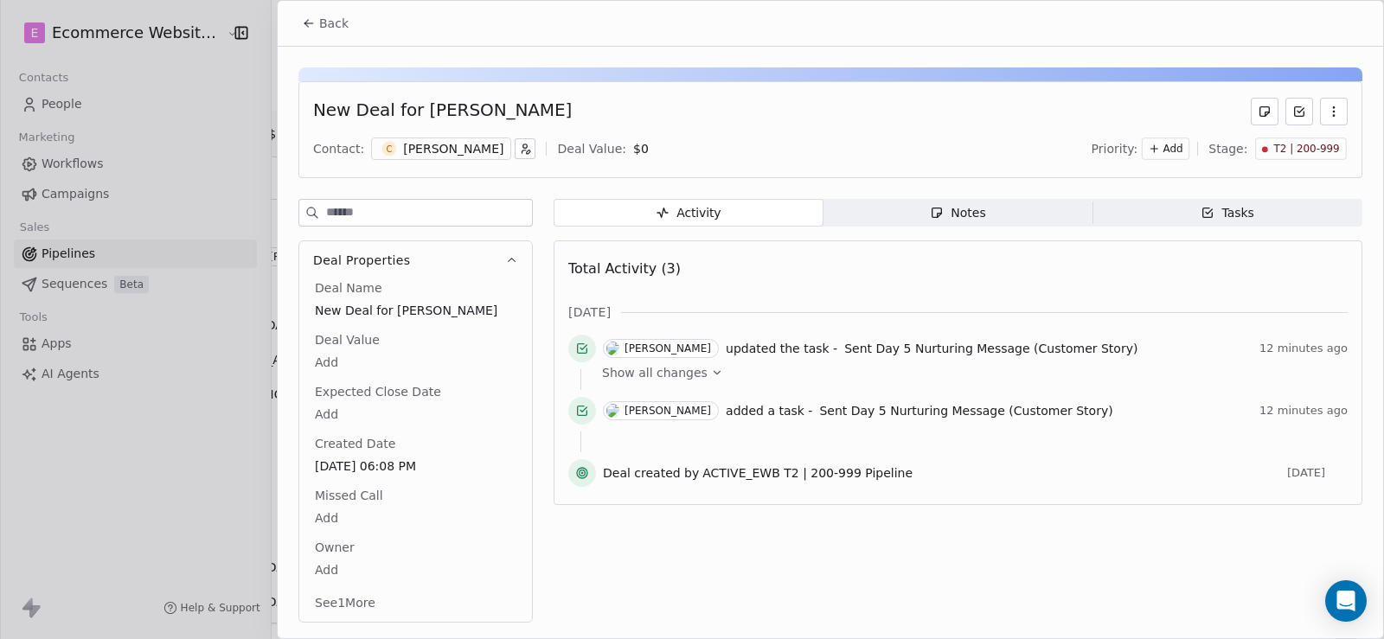
click at [1000, 203] on span "Notes Notes" at bounding box center [958, 213] width 270 height 28
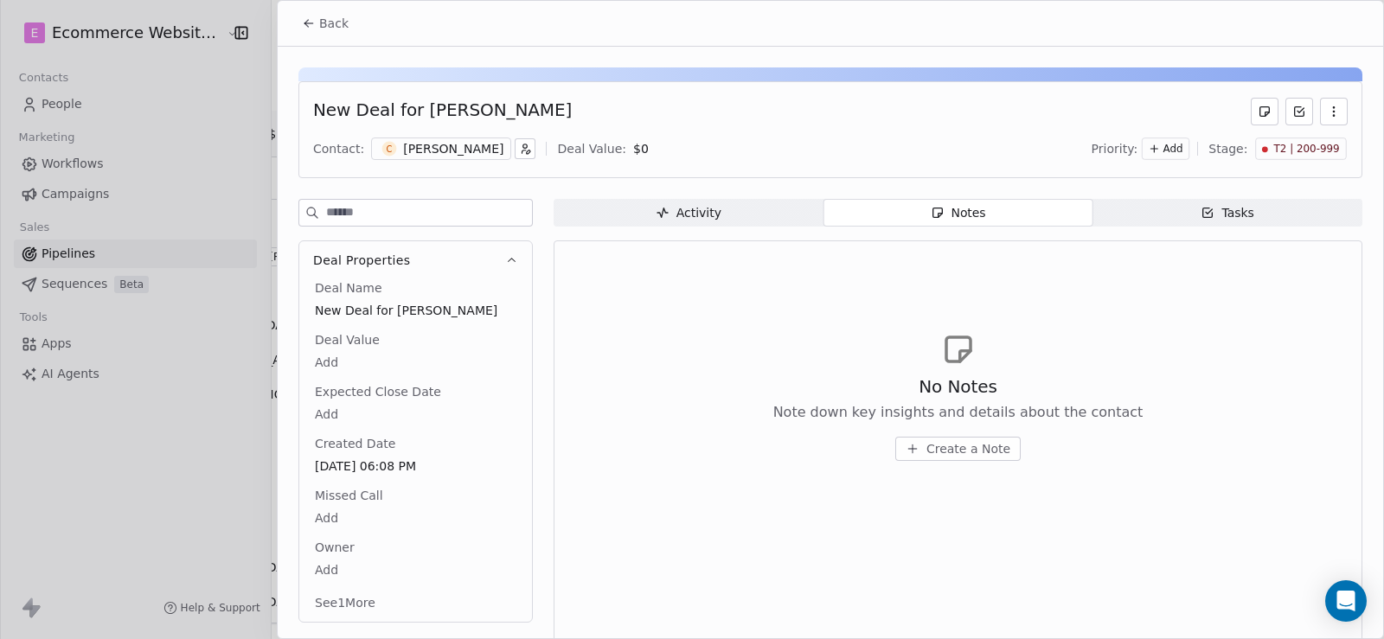
click at [1167, 214] on span "Tasks Tasks" at bounding box center [1227, 213] width 270 height 28
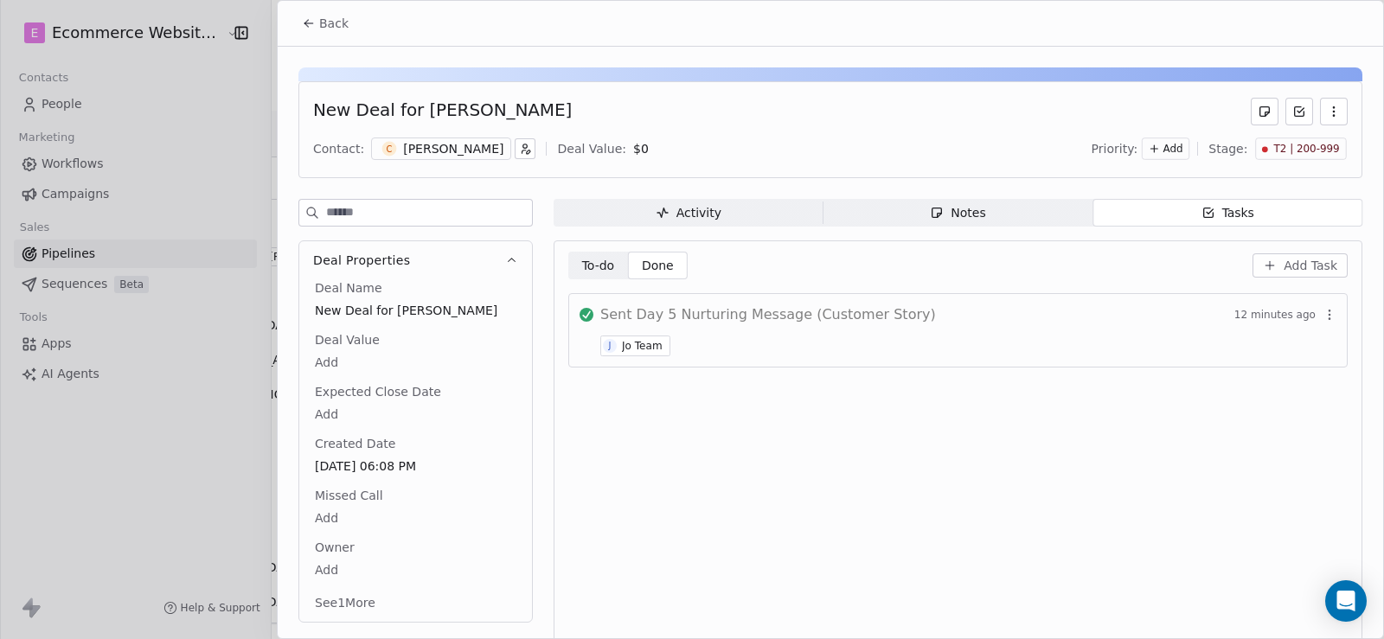
click at [333, 15] on span "Back" at bounding box center [333, 23] width 29 height 17
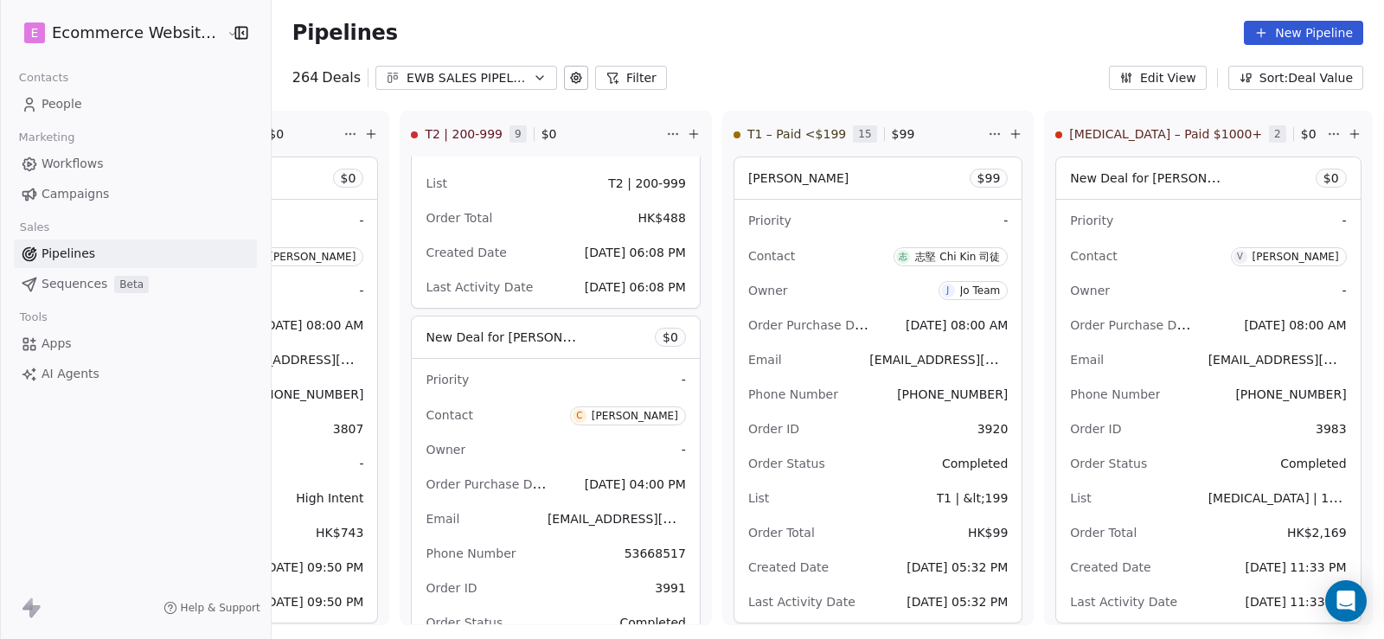
click at [192, 422] on div "E Ecommerce Website Builder Contacts People Marketing Workflows Campaigns Sales…" at bounding box center [135, 319] width 271 height 639
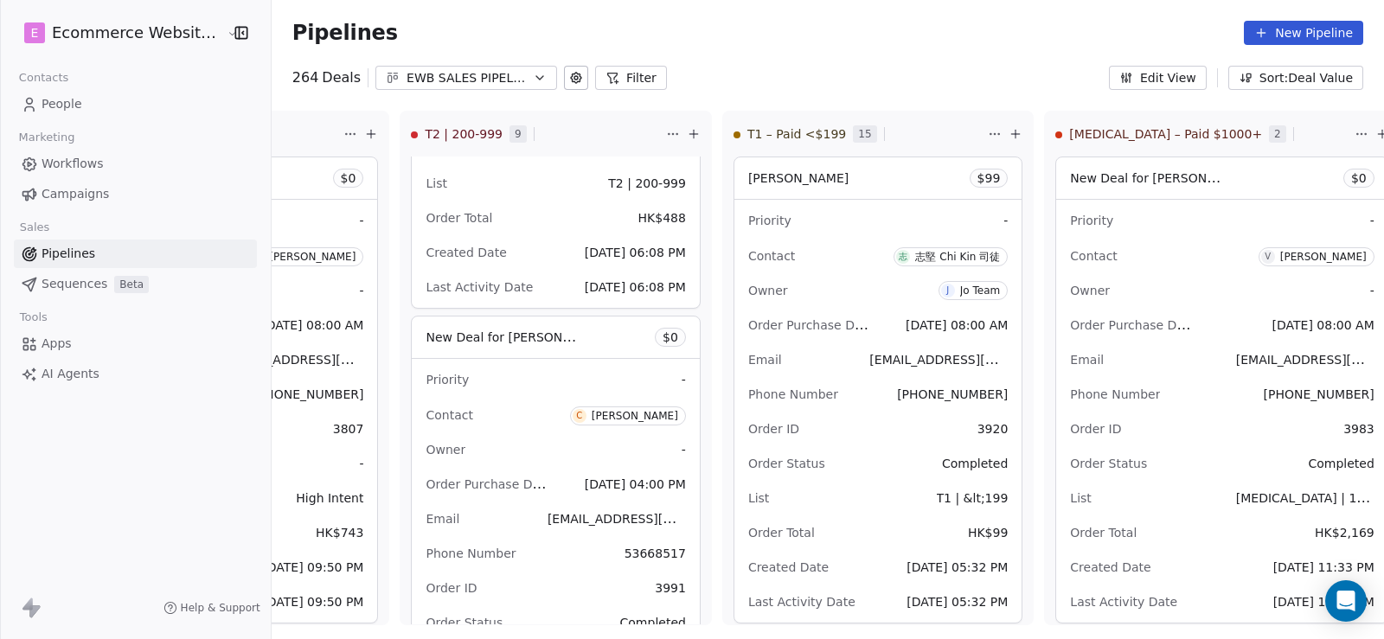
click at [110, 108] on link "People" at bounding box center [135, 104] width 243 height 29
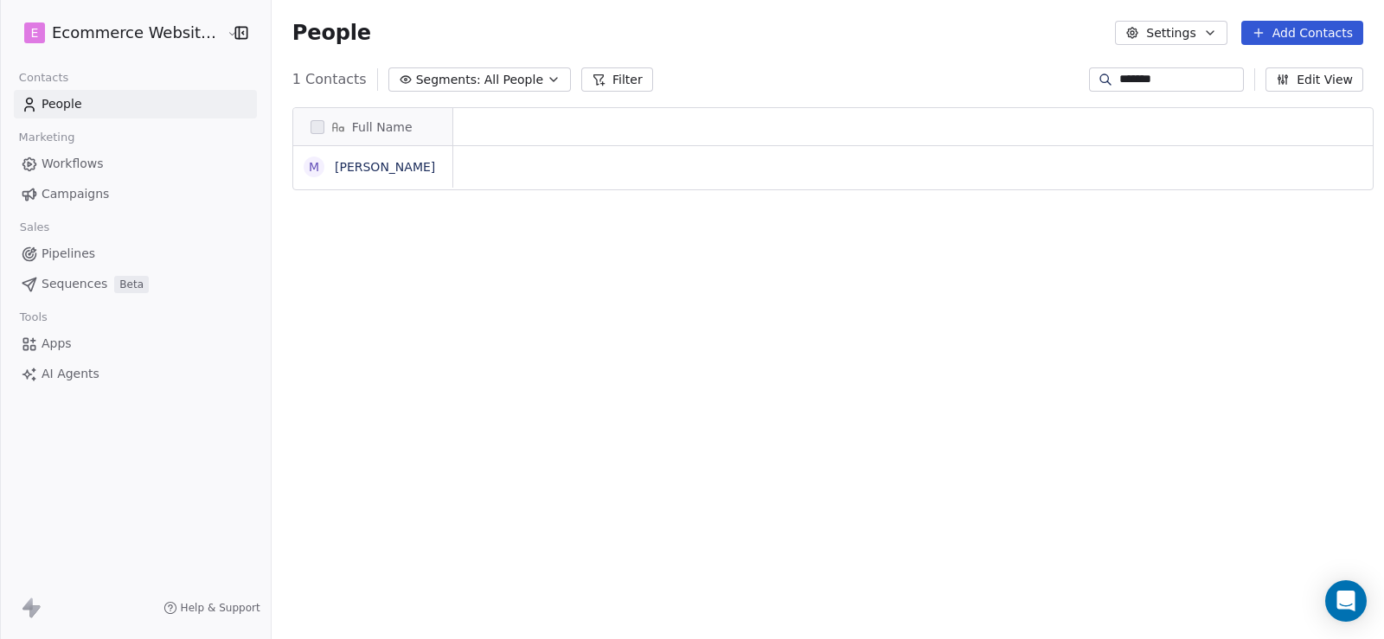
scroll to position [14, 14]
